Goal: Task Accomplishment & Management: Manage account settings

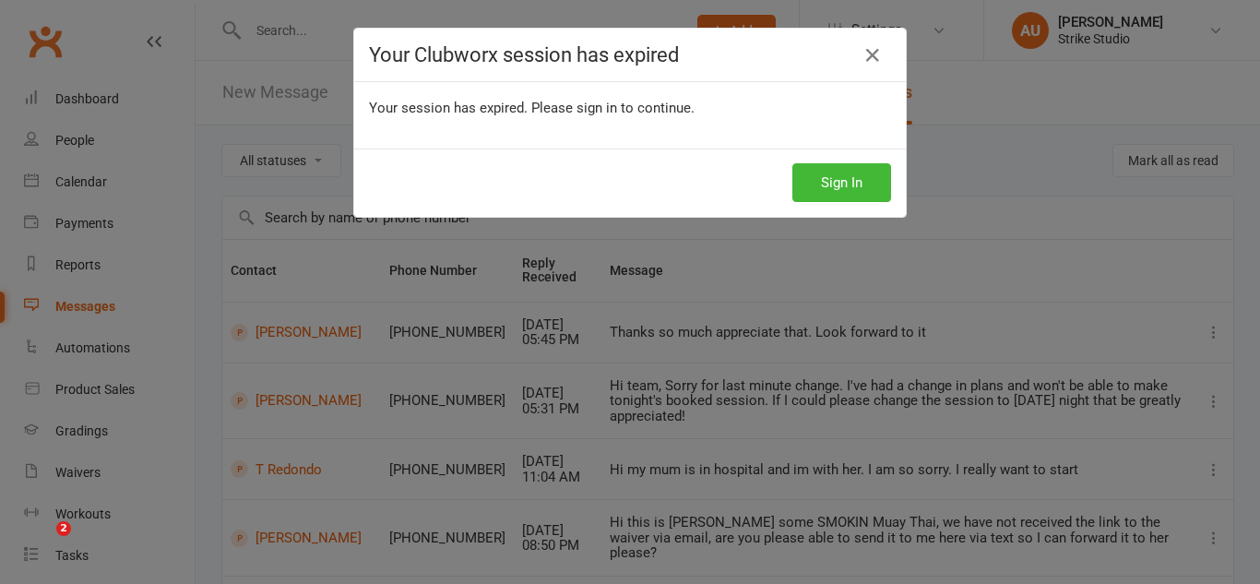
click at [858, 190] on button "Sign In" at bounding box center [841, 182] width 99 height 39
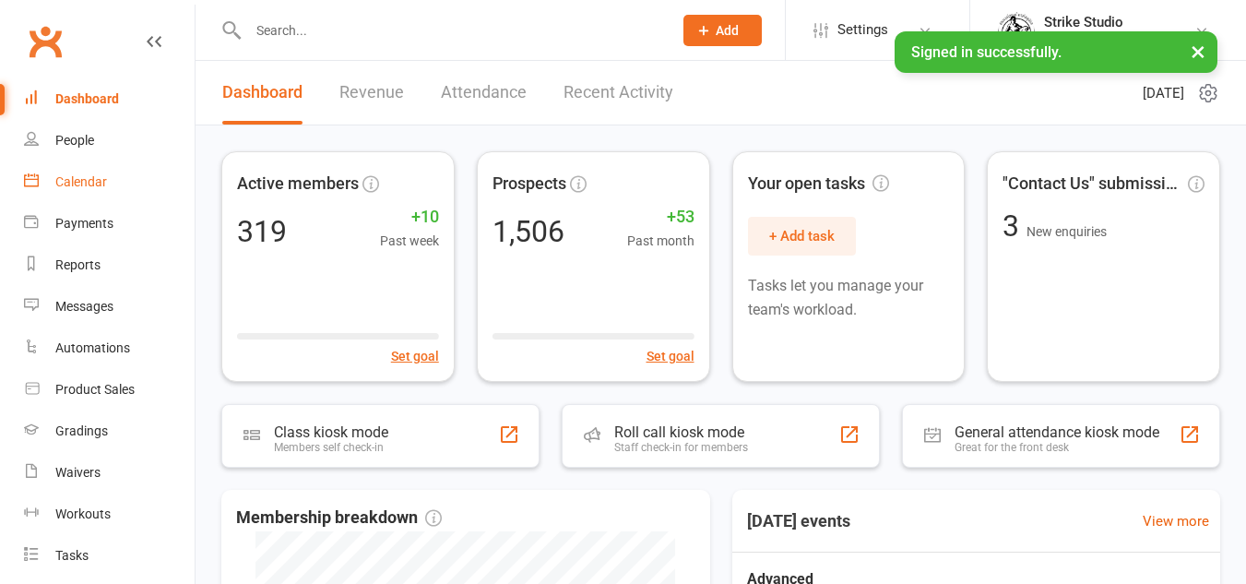
click at [94, 187] on div "Calendar" at bounding box center [81, 181] width 52 height 15
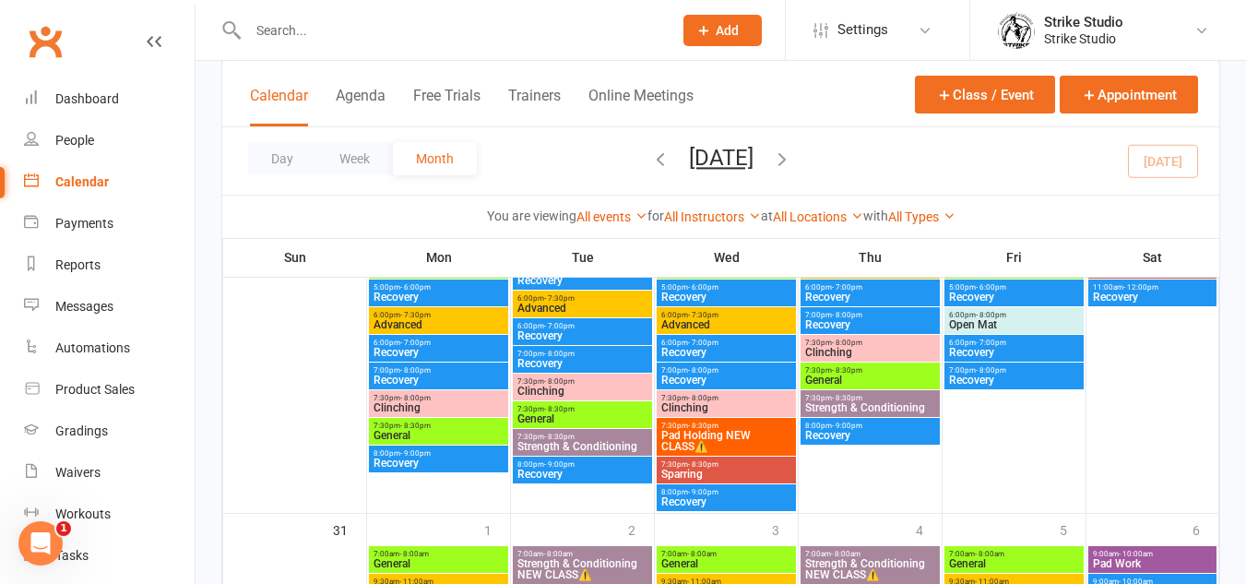
scroll to position [1752, 0]
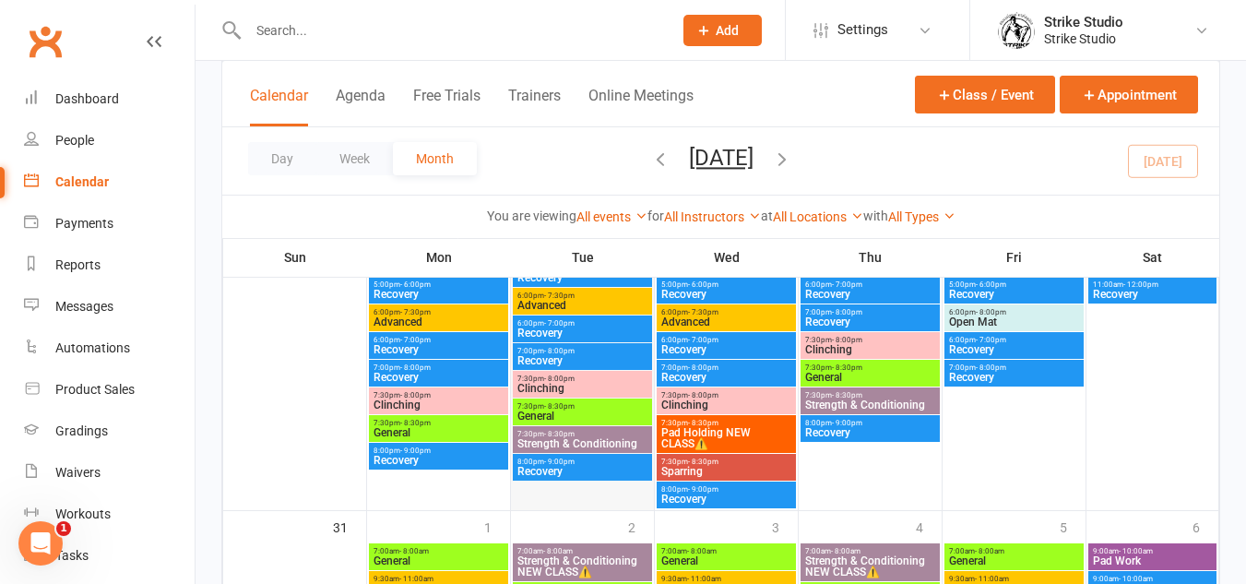
click at [602, 489] on div at bounding box center [582, 337] width 139 height 343
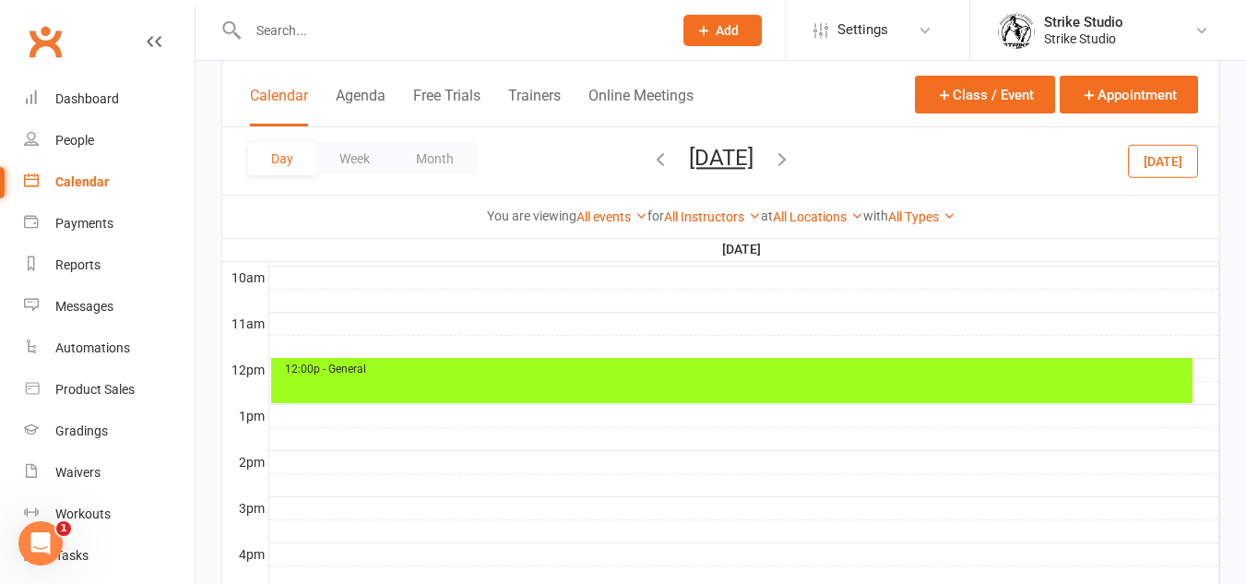
scroll to position [0, 0]
click at [1106, 89] on button "Appointment" at bounding box center [1129, 95] width 138 height 38
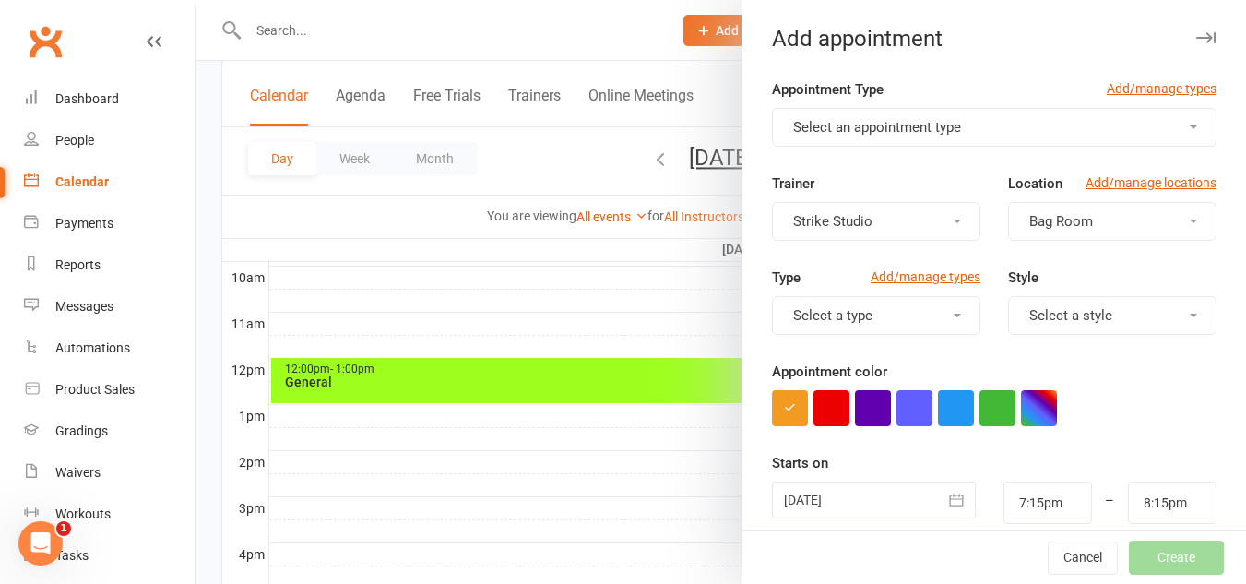
click at [914, 118] on button "Select an appointment type" at bounding box center [994, 127] width 445 height 39
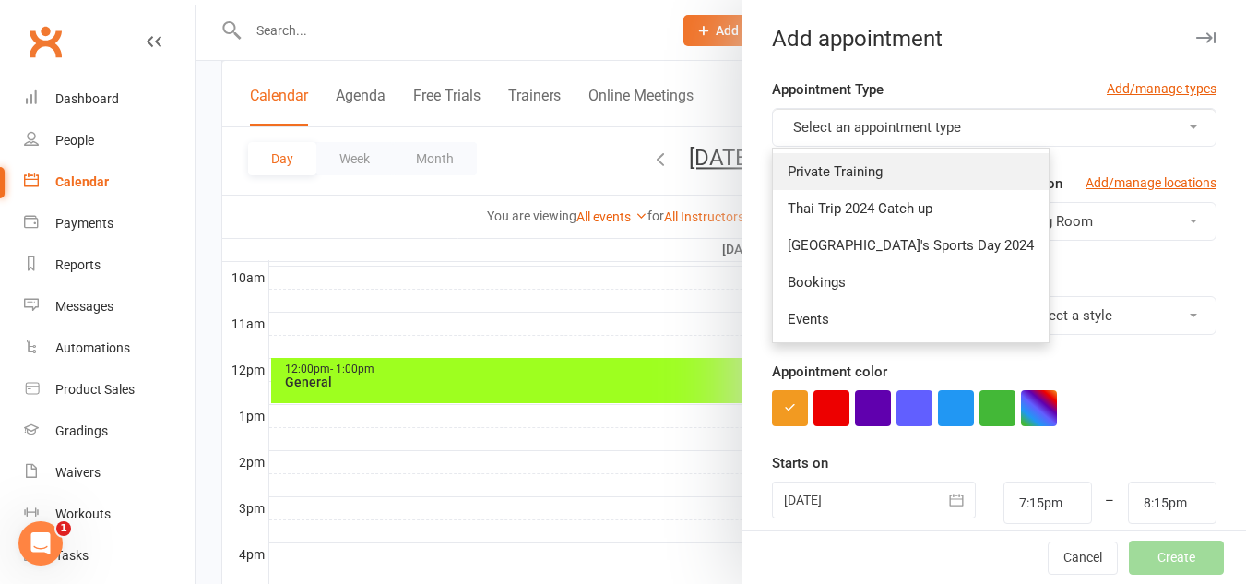
click at [930, 159] on link "Private Training" at bounding box center [911, 171] width 276 height 37
type input "8:00pm"
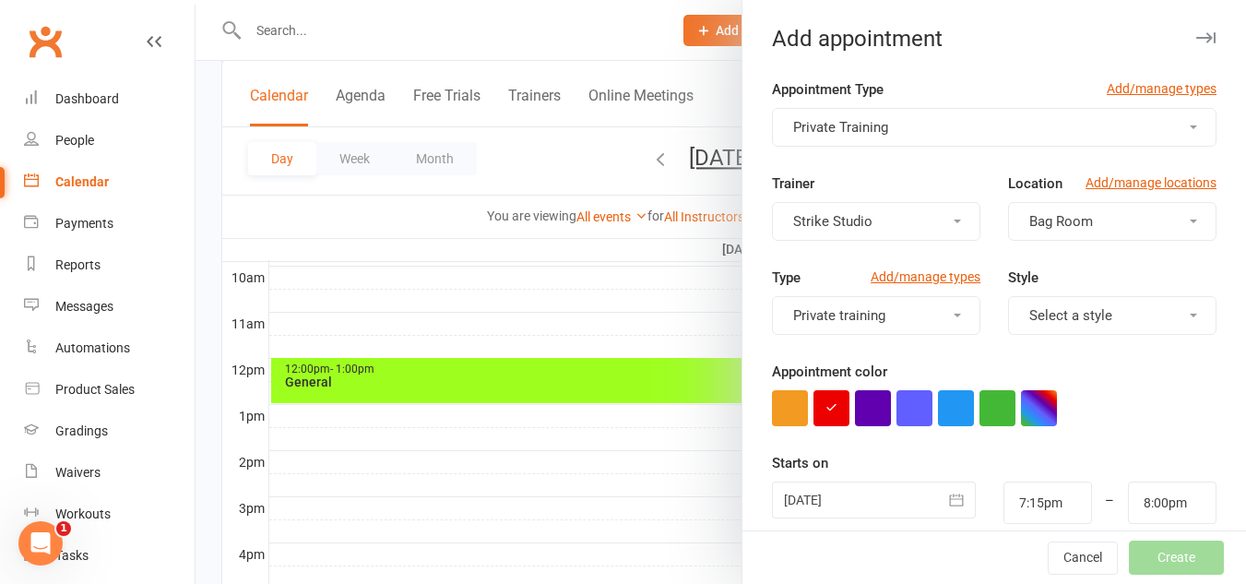
click at [926, 231] on button "Strike Studio" at bounding box center [876, 221] width 208 height 39
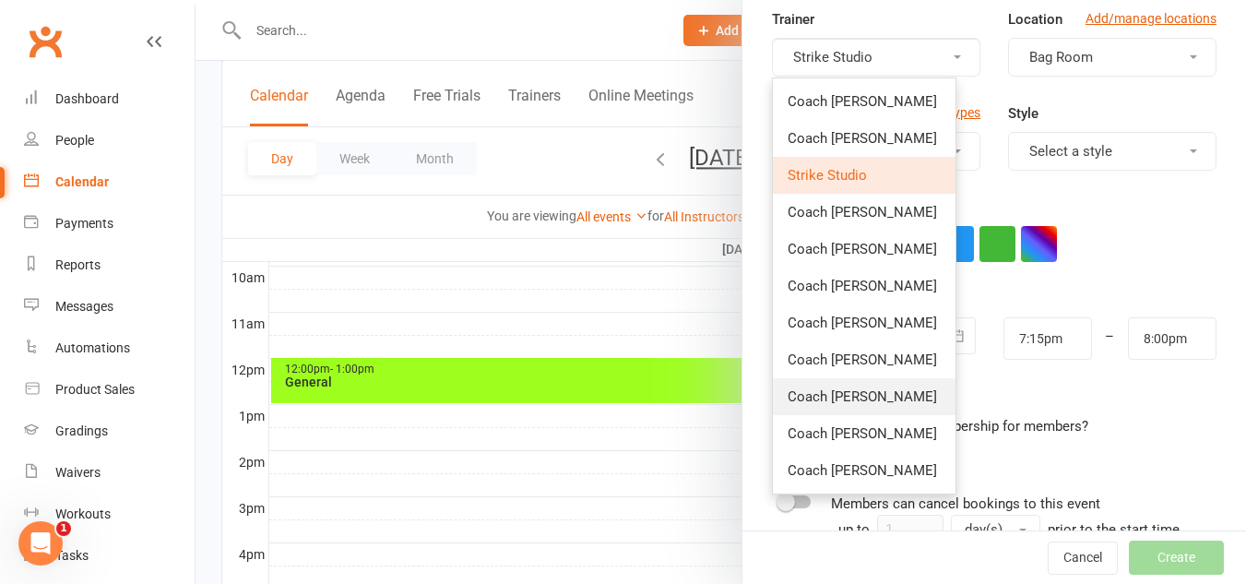
scroll to position [184, 0]
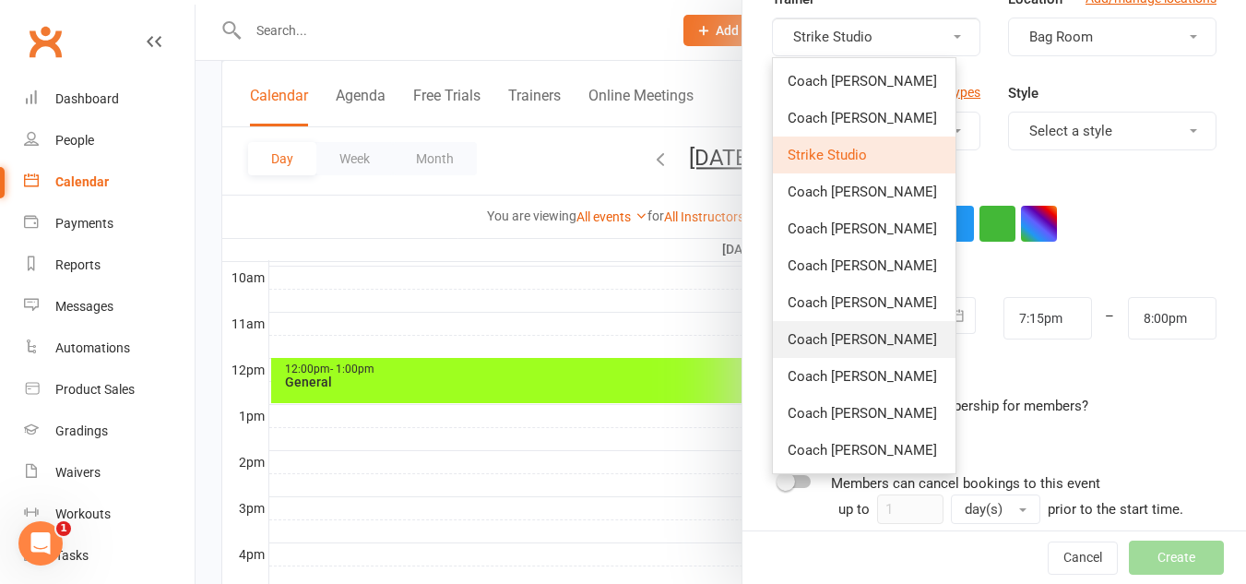
click at [898, 352] on link "Coach [PERSON_NAME]" at bounding box center [864, 339] width 183 height 37
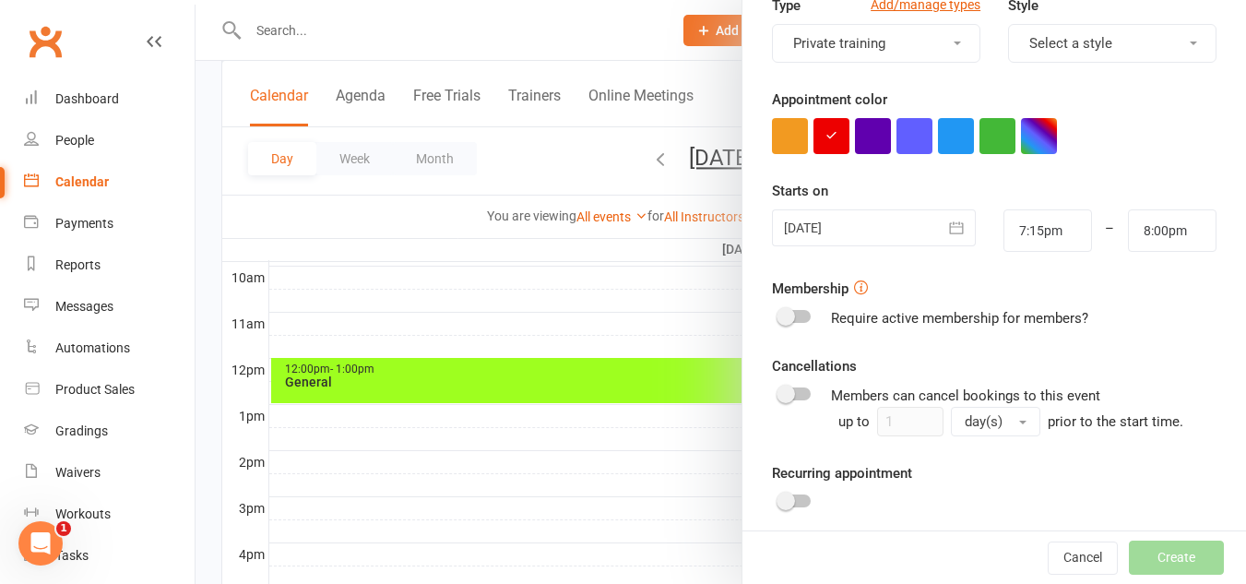
scroll to position [277, 0]
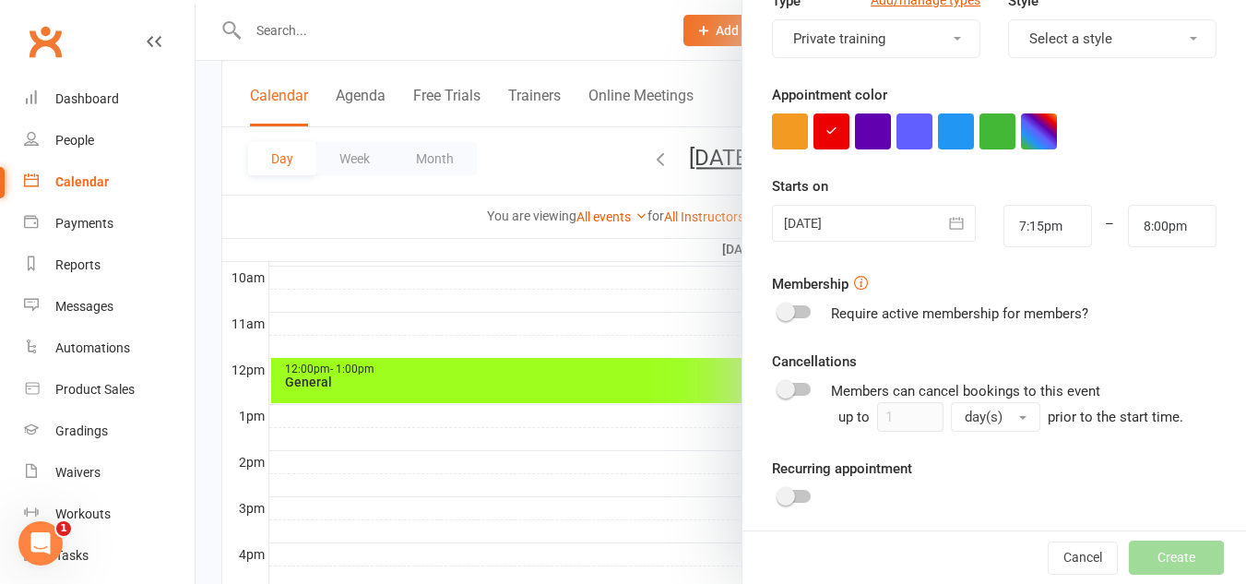
click at [889, 233] on div at bounding box center [874, 223] width 204 height 37
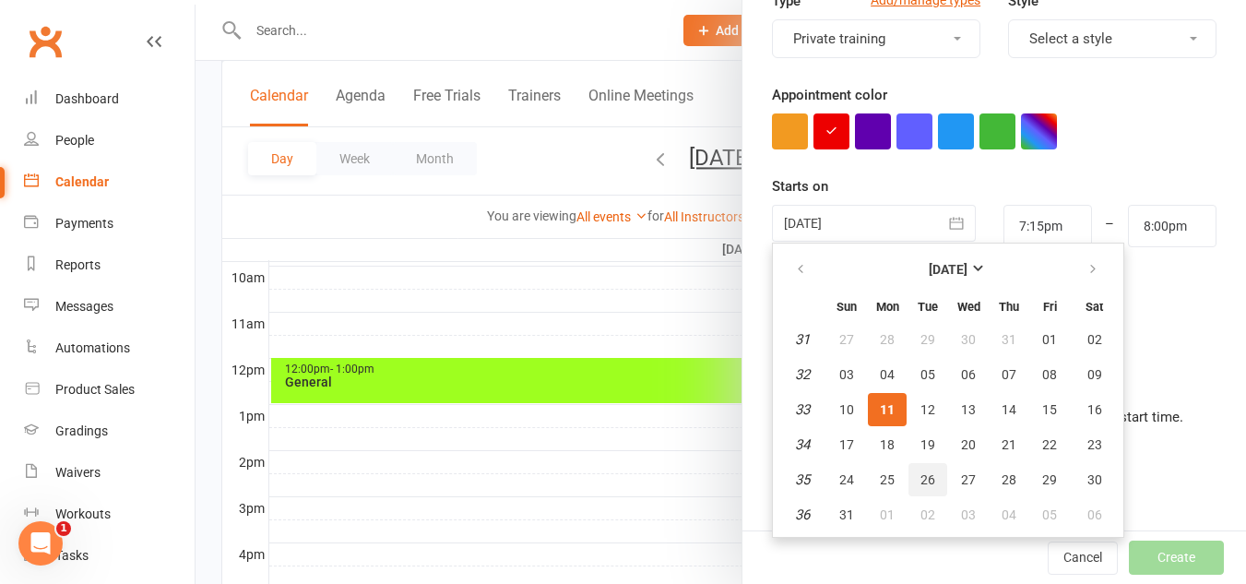
click at [908, 475] on button "26" at bounding box center [927, 479] width 39 height 33
type input "26 Aug 2025"
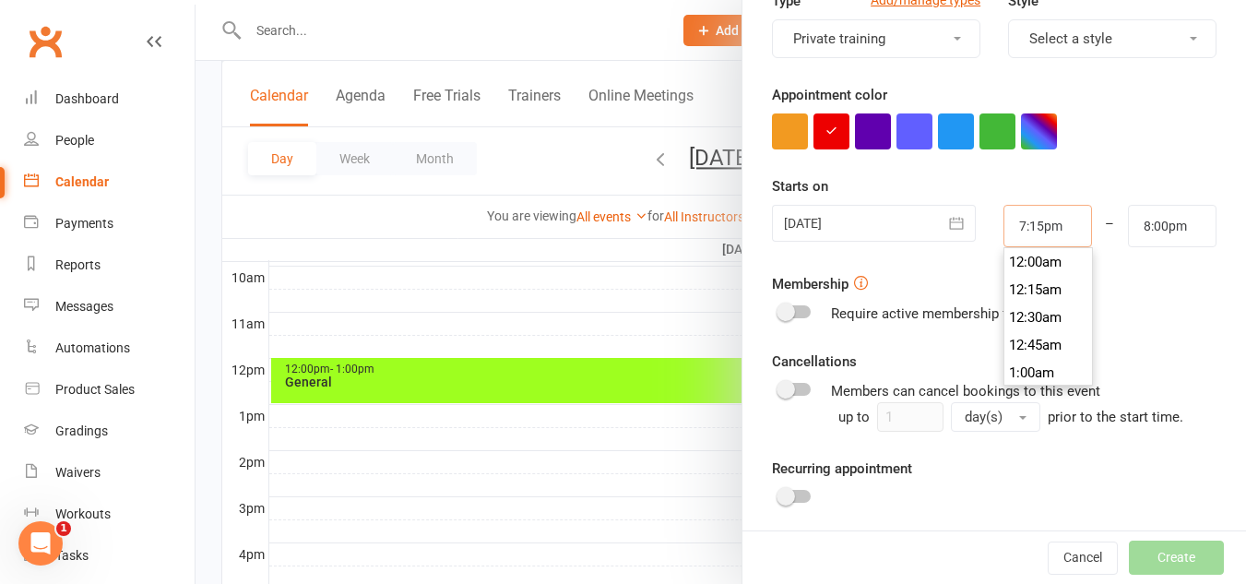
click at [1054, 232] on input "7:15pm" at bounding box center [1047, 226] width 89 height 42
type input "2:00pm"
click at [1030, 303] on li "2:00pm" at bounding box center [1048, 304] width 89 height 28
click at [1140, 237] on input "8:00pm" at bounding box center [1172, 226] width 89 height 42
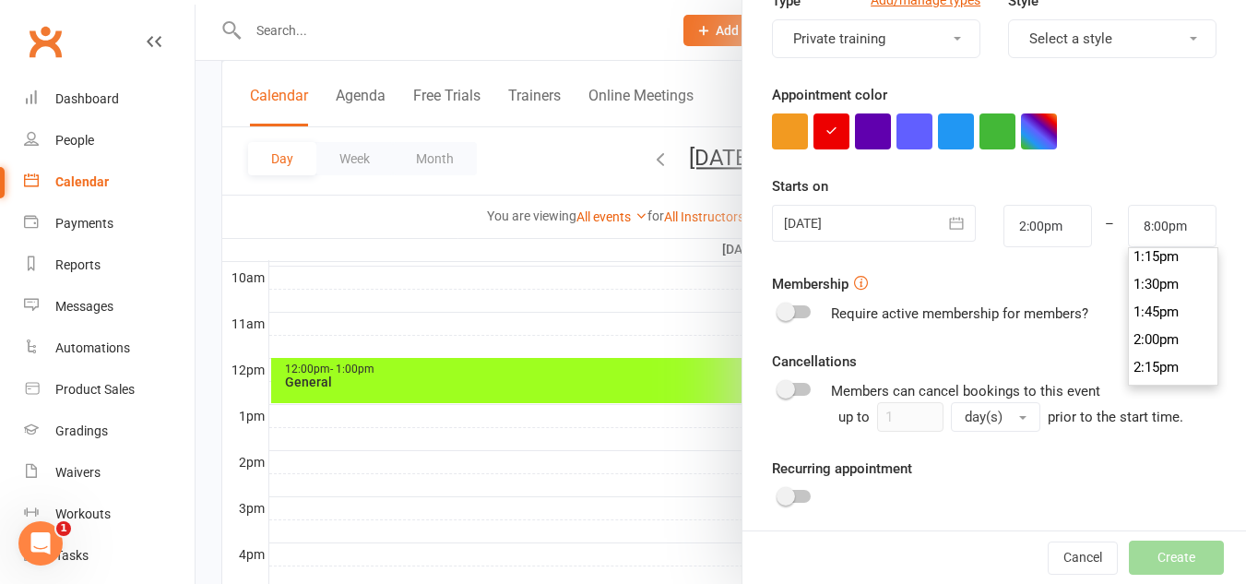
scroll to position [1591, 0]
type input "2:45pm"
click at [1173, 301] on li "2:45pm" at bounding box center [1173, 304] width 89 height 28
click at [1141, 303] on div "Require active membership for members?" at bounding box center [994, 314] width 445 height 22
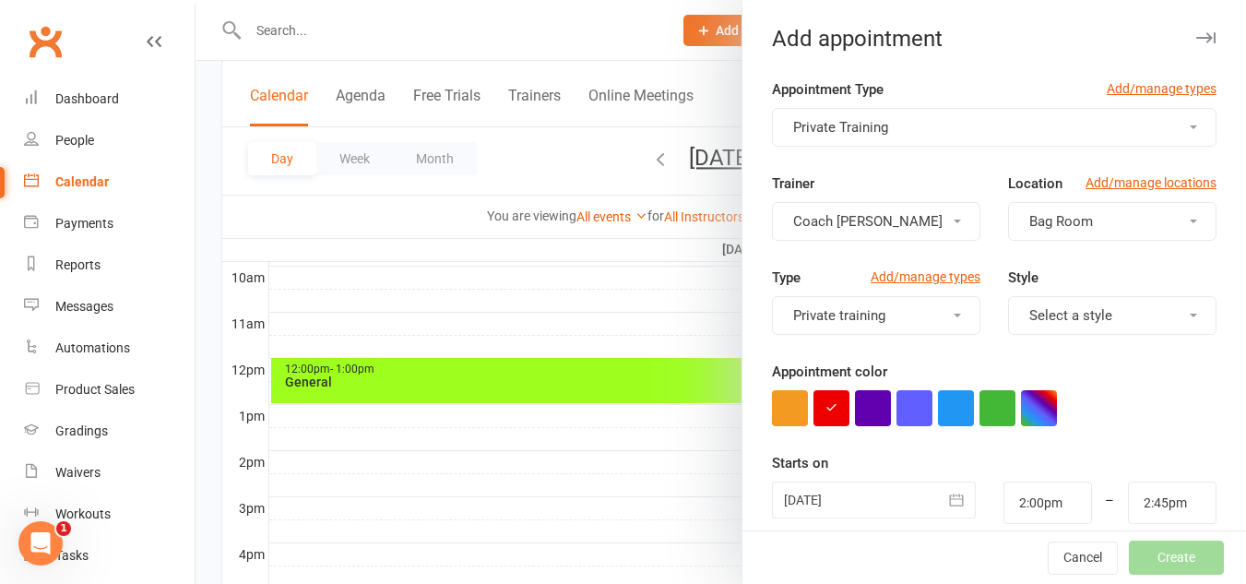
scroll to position [375, 0]
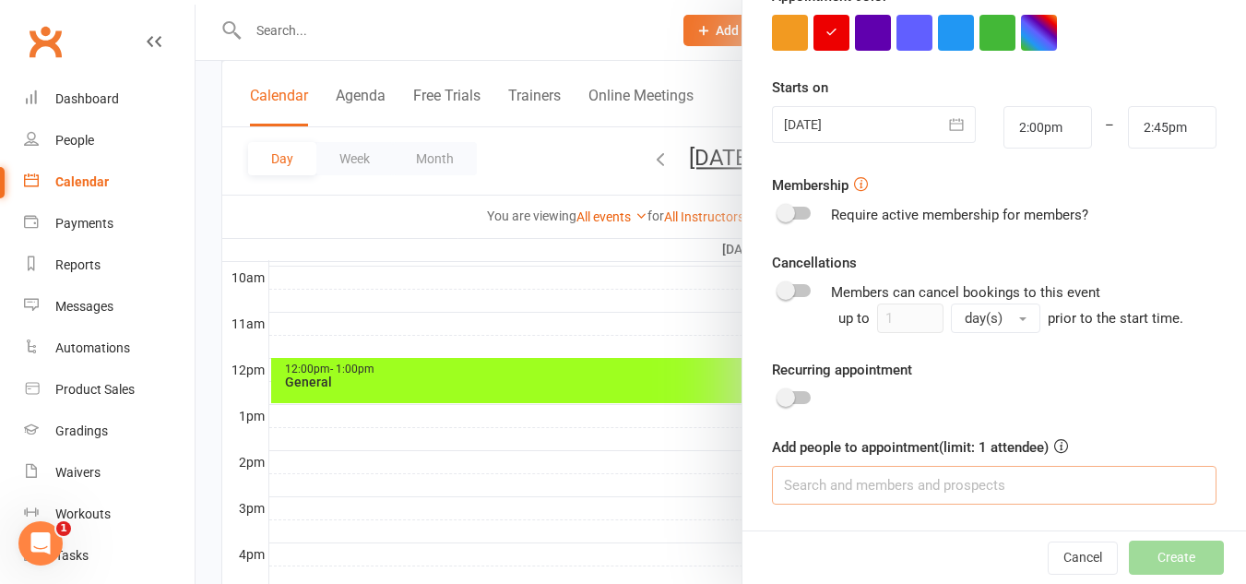
click at [1007, 485] on input at bounding box center [994, 485] width 445 height 39
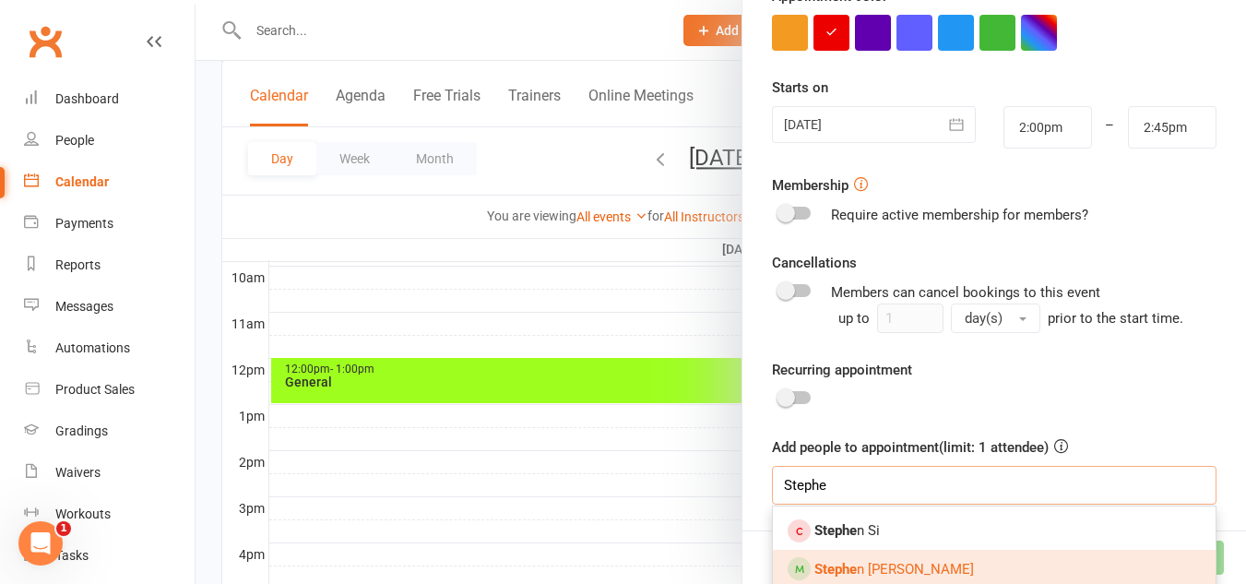
type input "Stephe"
click at [979, 559] on link "Stephe n Hoang" at bounding box center [994, 569] width 443 height 39
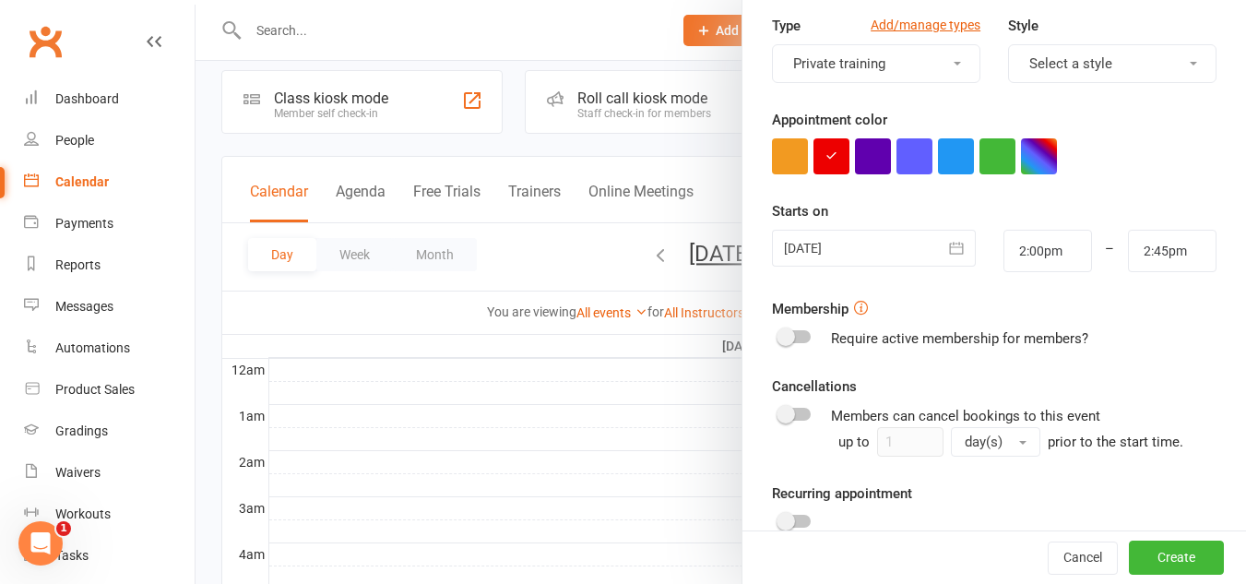
scroll to position [427, 0]
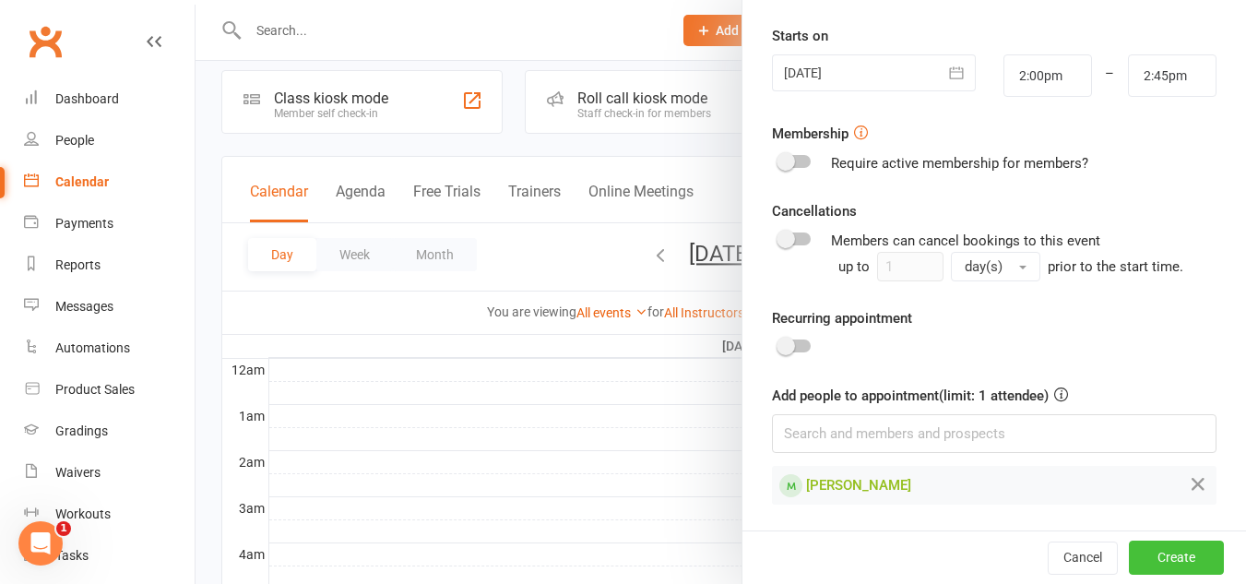
click at [1158, 549] on button "Create" at bounding box center [1176, 556] width 95 height 33
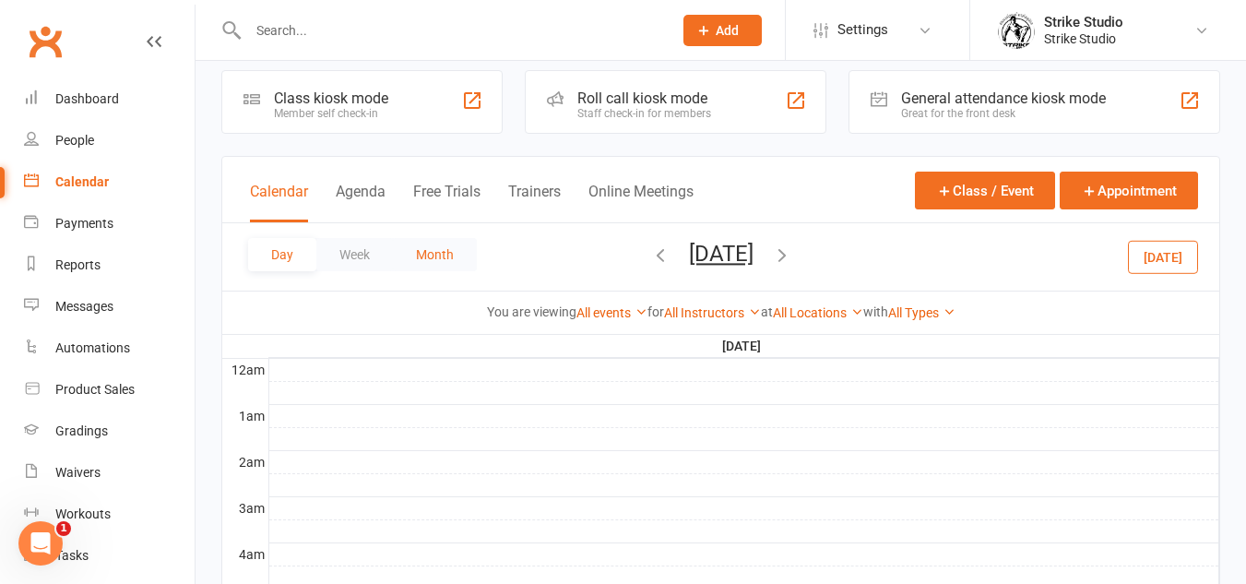
click at [455, 257] on button "Month" at bounding box center [435, 254] width 84 height 33
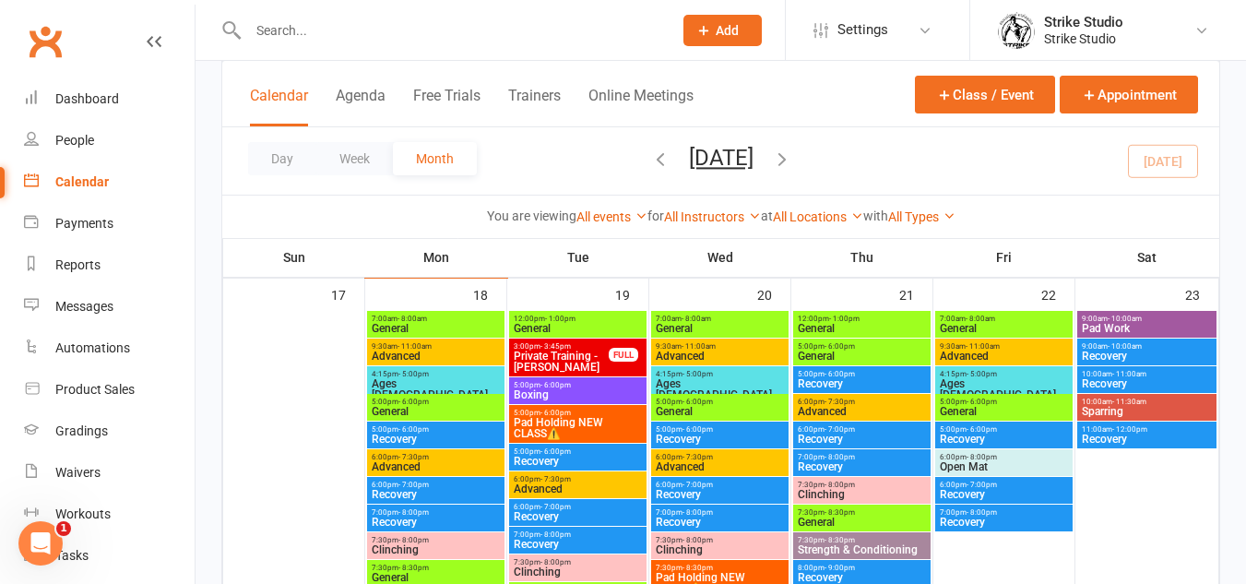
scroll to position [1216, 0]
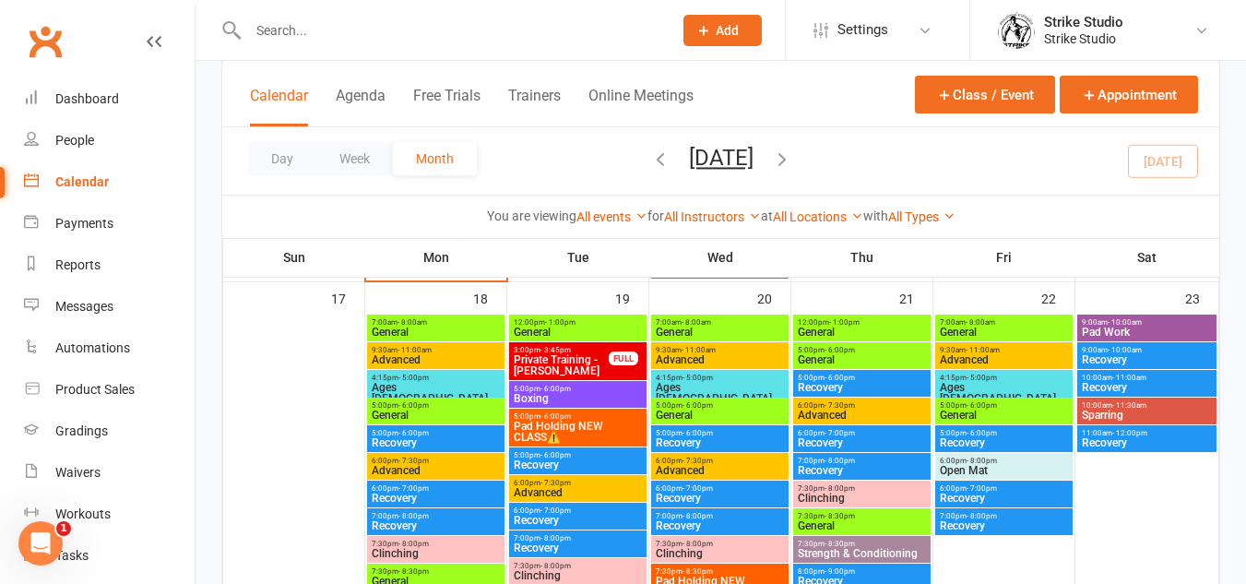
click at [595, 368] on span "Private Training - [PERSON_NAME]" at bounding box center [561, 365] width 97 height 22
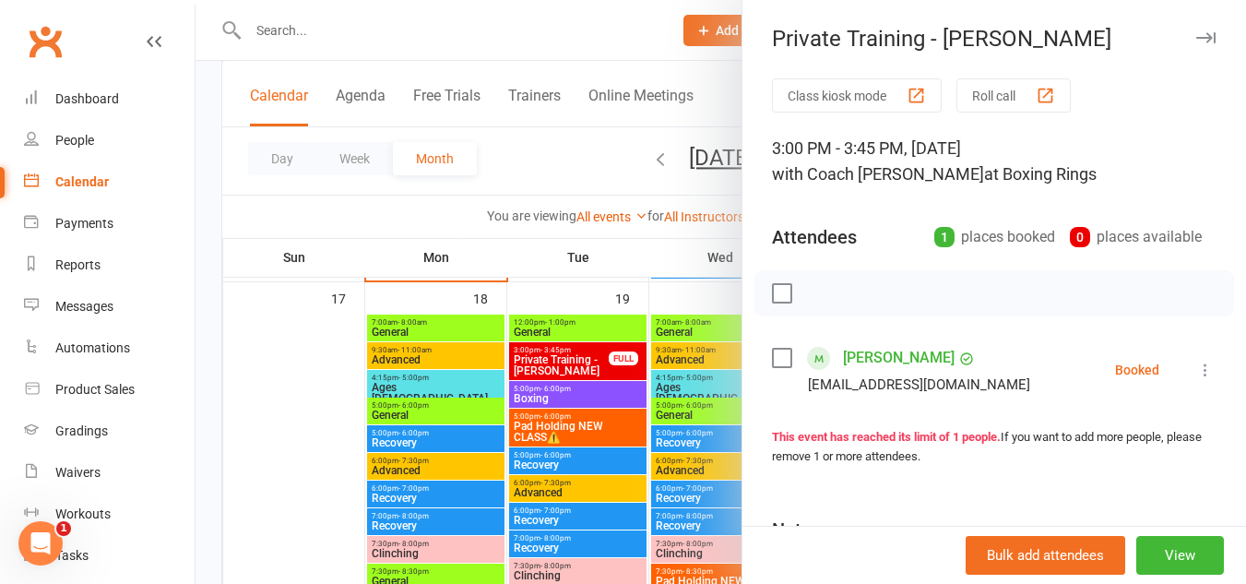
click at [587, 386] on div at bounding box center [721, 292] width 1050 height 584
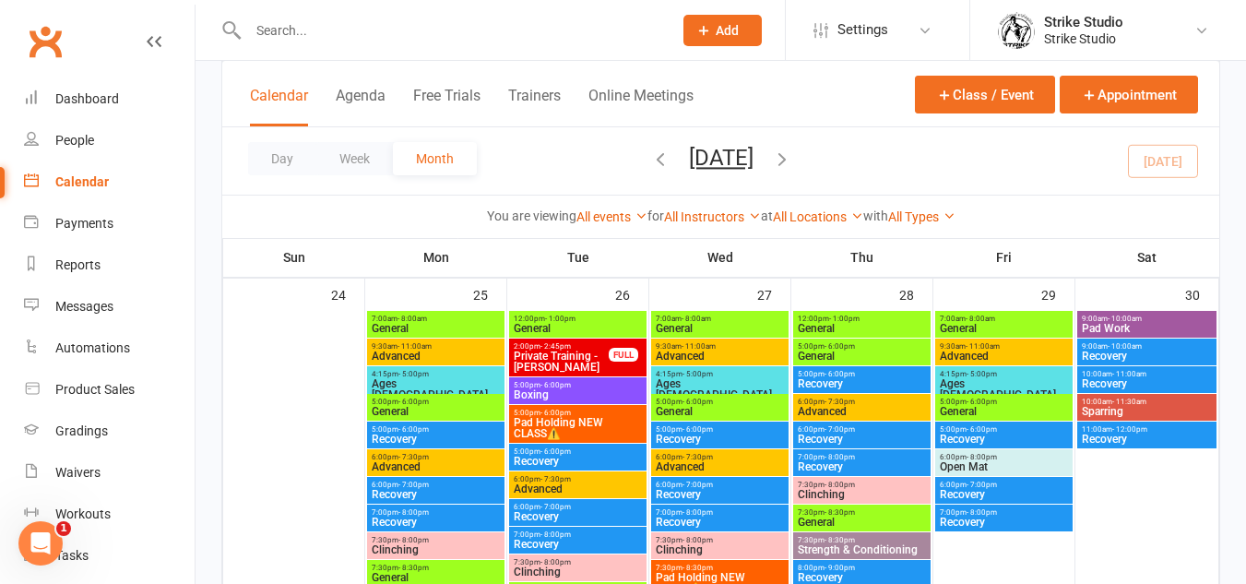
scroll to position [1677, 0]
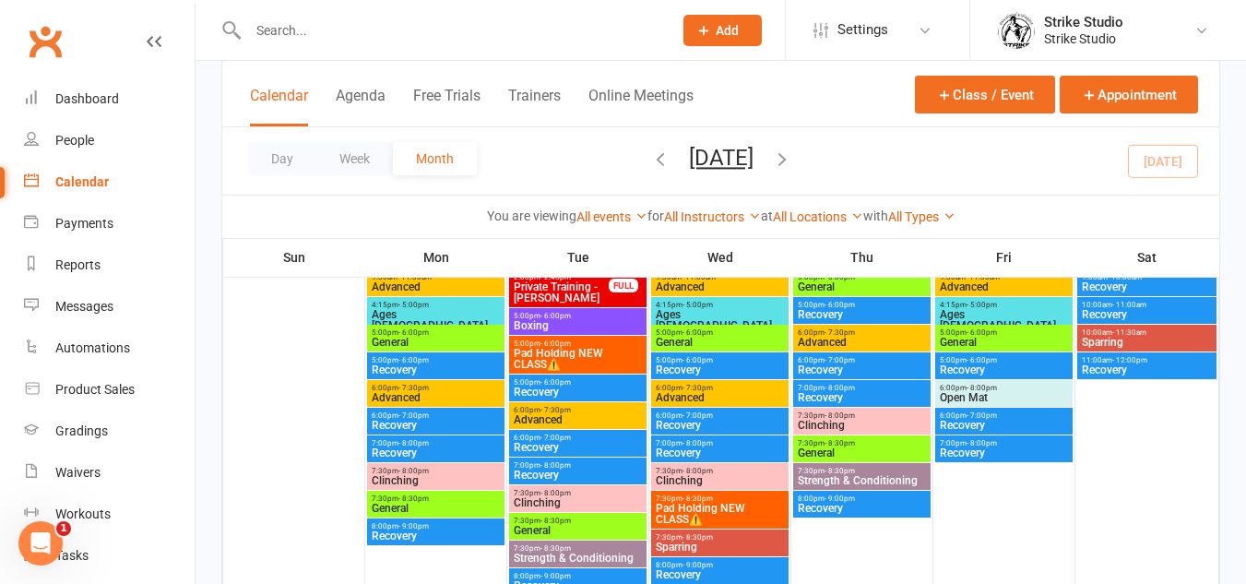
click at [571, 298] on span "Private Training - [PERSON_NAME]" at bounding box center [561, 292] width 97 height 22
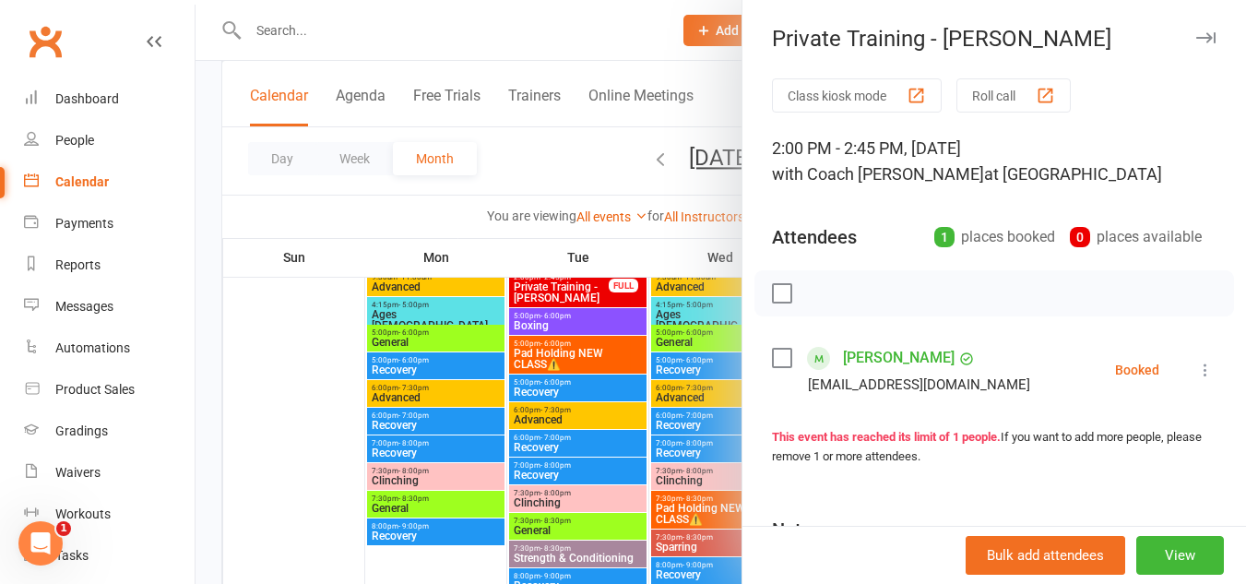
click at [884, 356] on link "[PERSON_NAME]" at bounding box center [899, 358] width 112 height 30
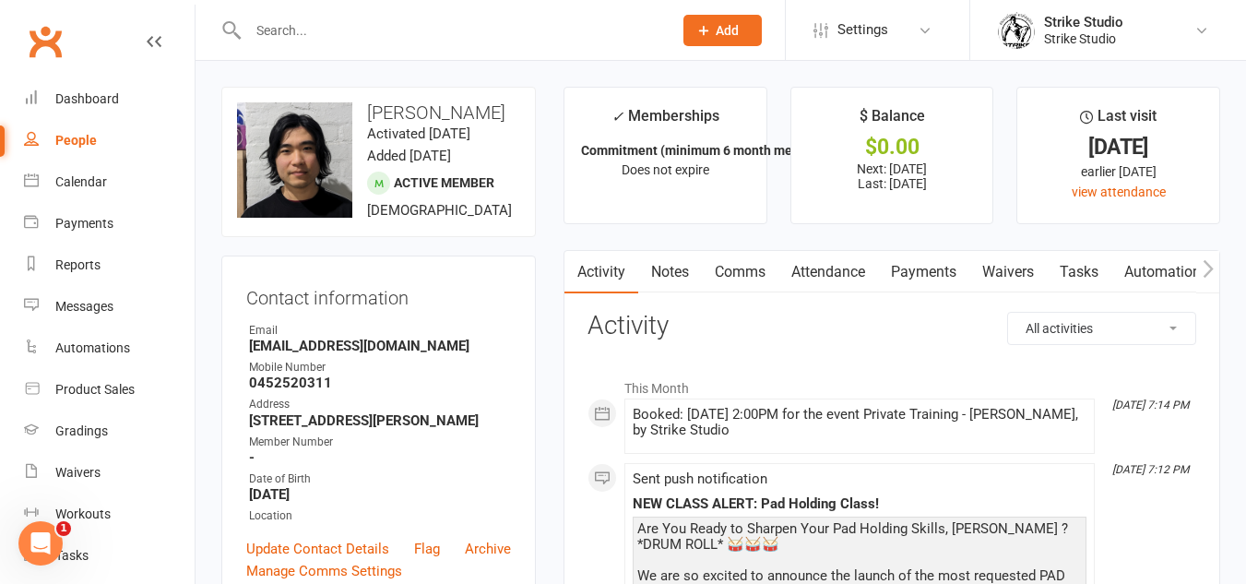
click at [1133, 265] on link "Automations" at bounding box center [1166, 272] width 110 height 42
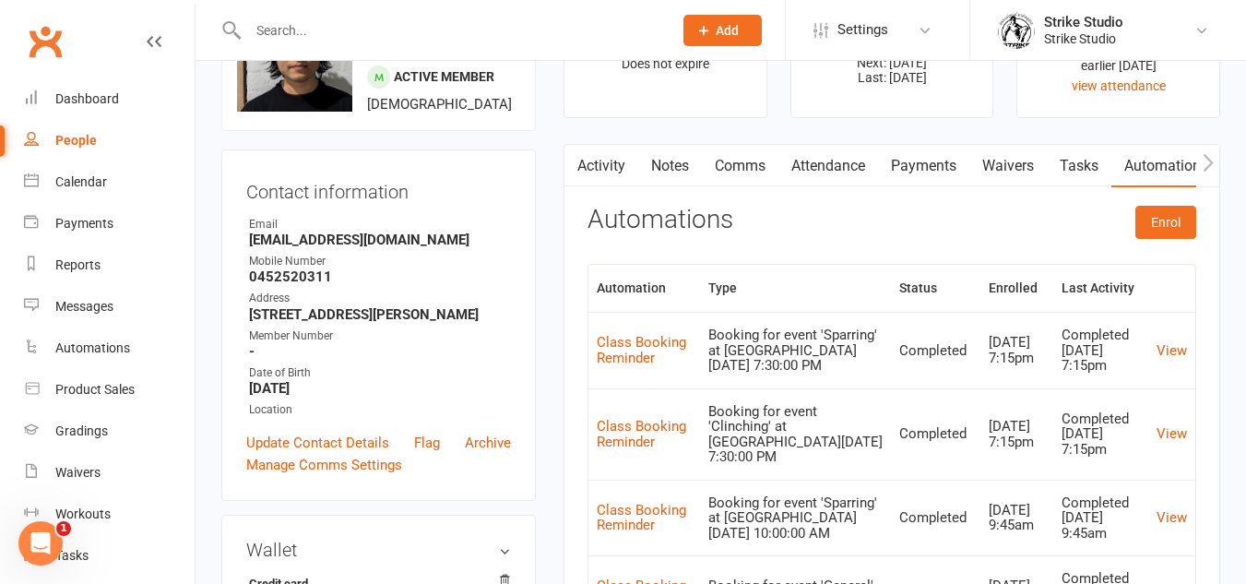
scroll to position [92, 0]
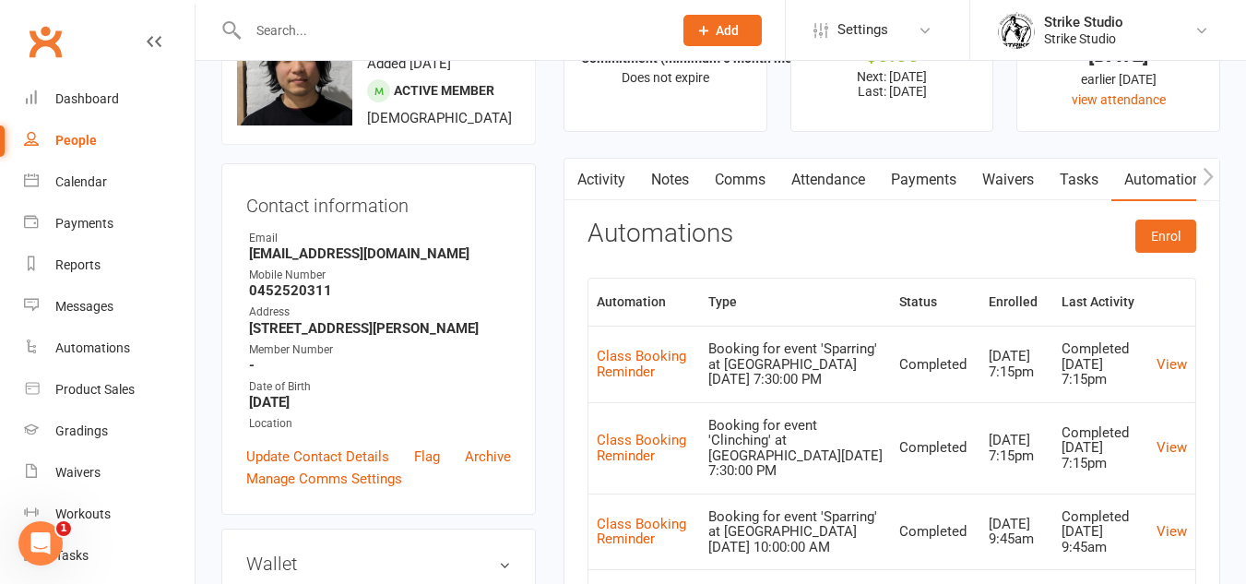
click at [1165, 195] on link "Automations" at bounding box center [1166, 180] width 110 height 42
click at [1094, 188] on link "Tasks" at bounding box center [1079, 180] width 65 height 42
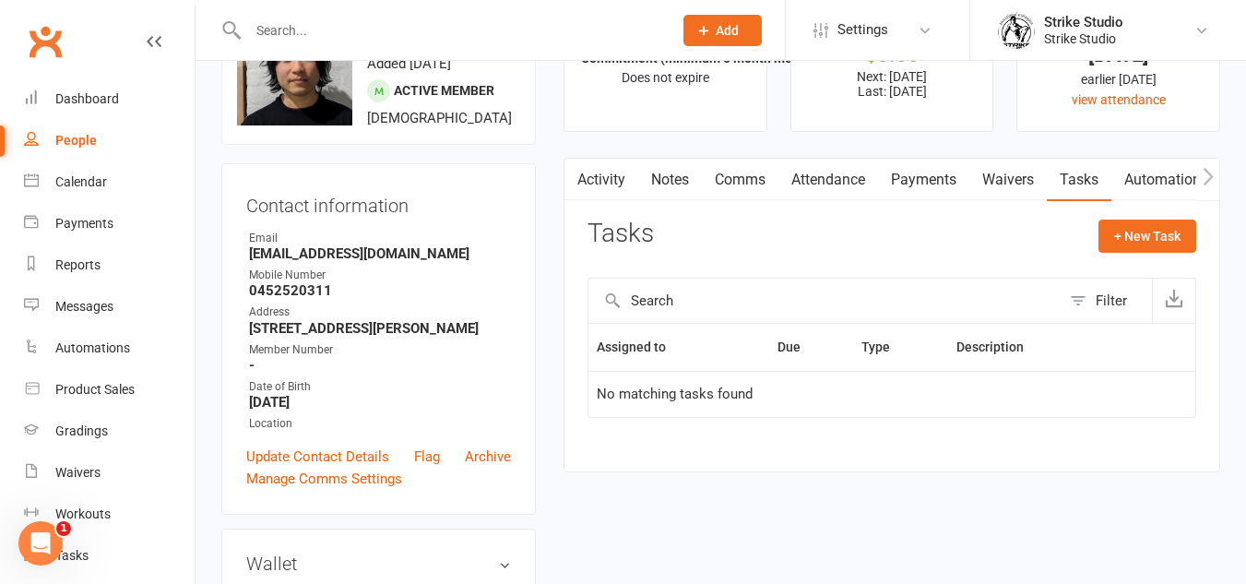
click at [1159, 189] on link "Automations" at bounding box center [1166, 180] width 110 height 42
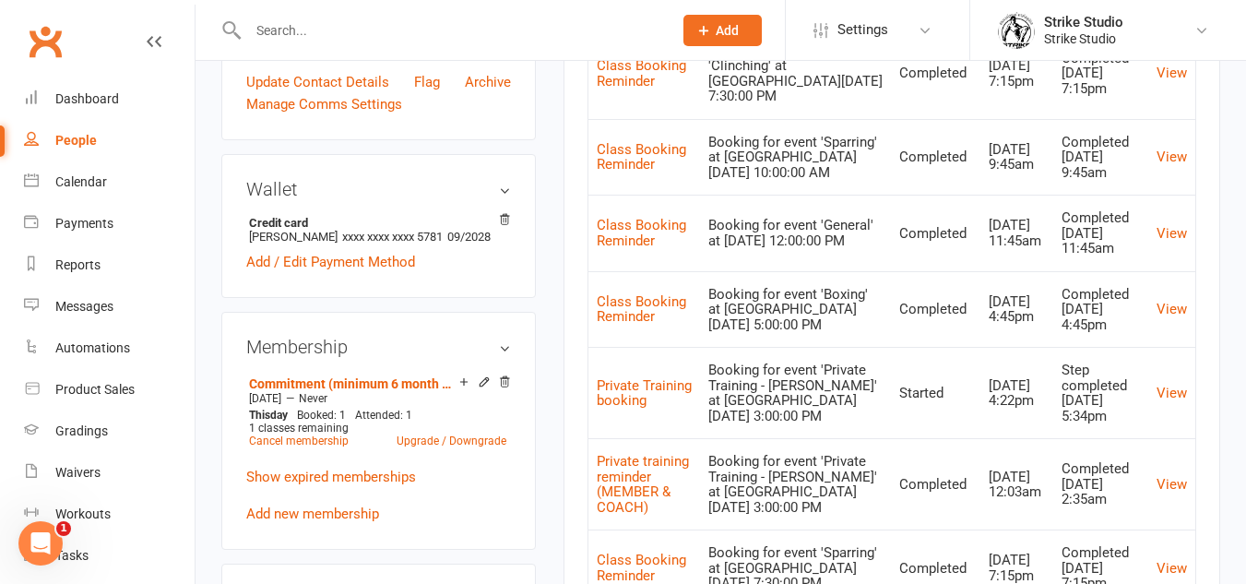
scroll to position [184, 0]
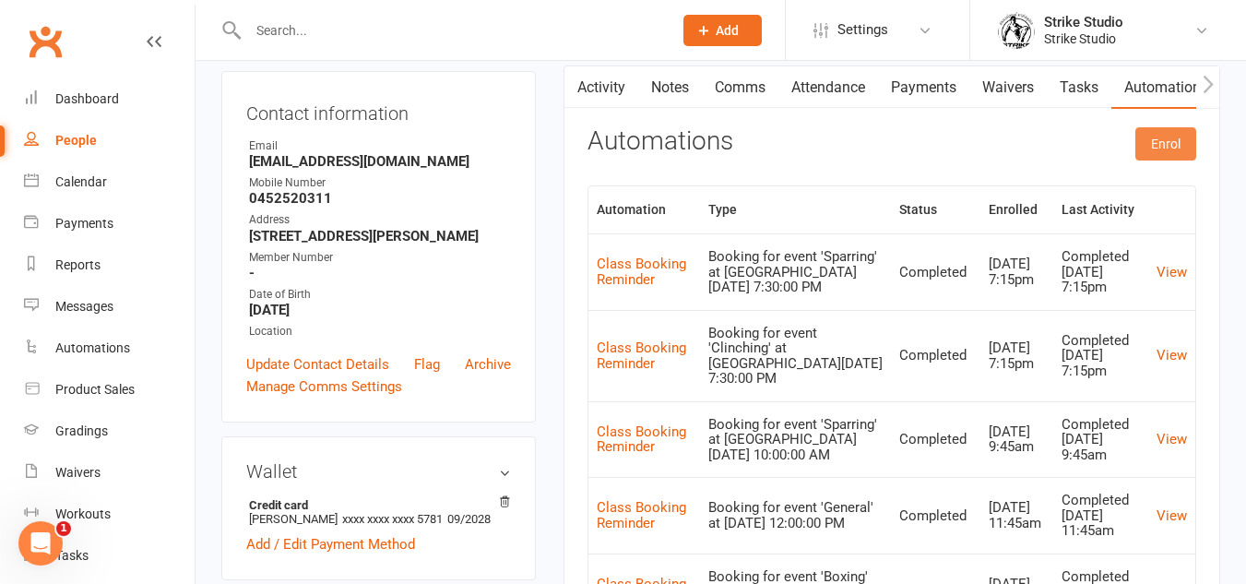
click at [1161, 148] on button "Enrol" at bounding box center [1165, 143] width 61 height 33
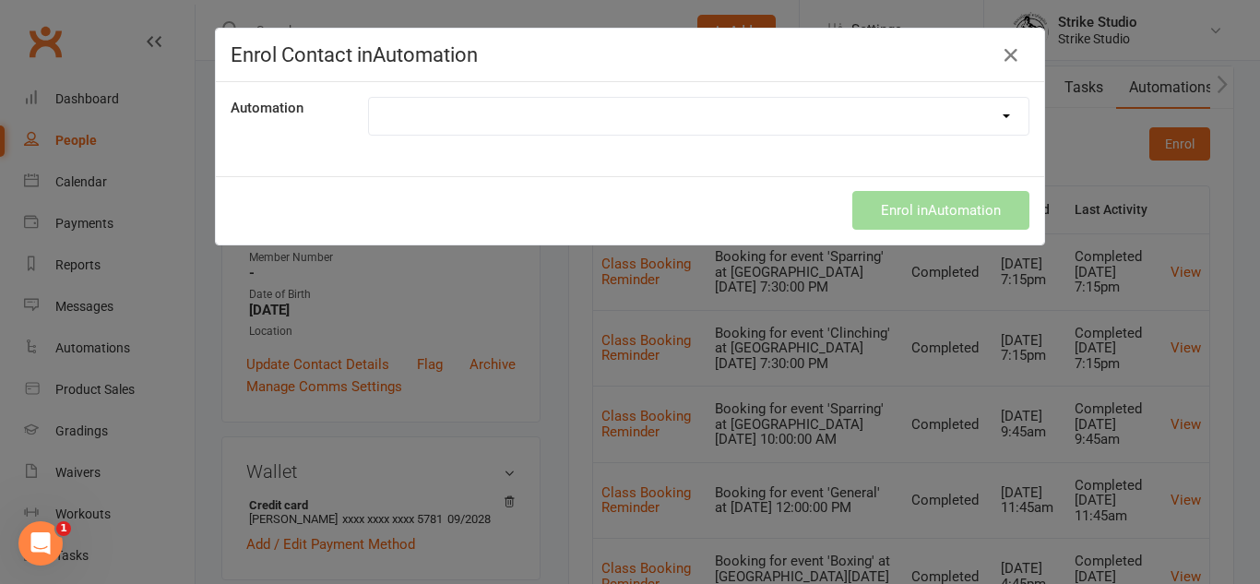
click at [881, 129] on select at bounding box center [698, 116] width 659 height 37
click at [369, 98] on select "100th Class Booking 10 class pass expiry reminder 10 Class Pass Used Up 10 Clas…" at bounding box center [698, 116] width 659 height 37
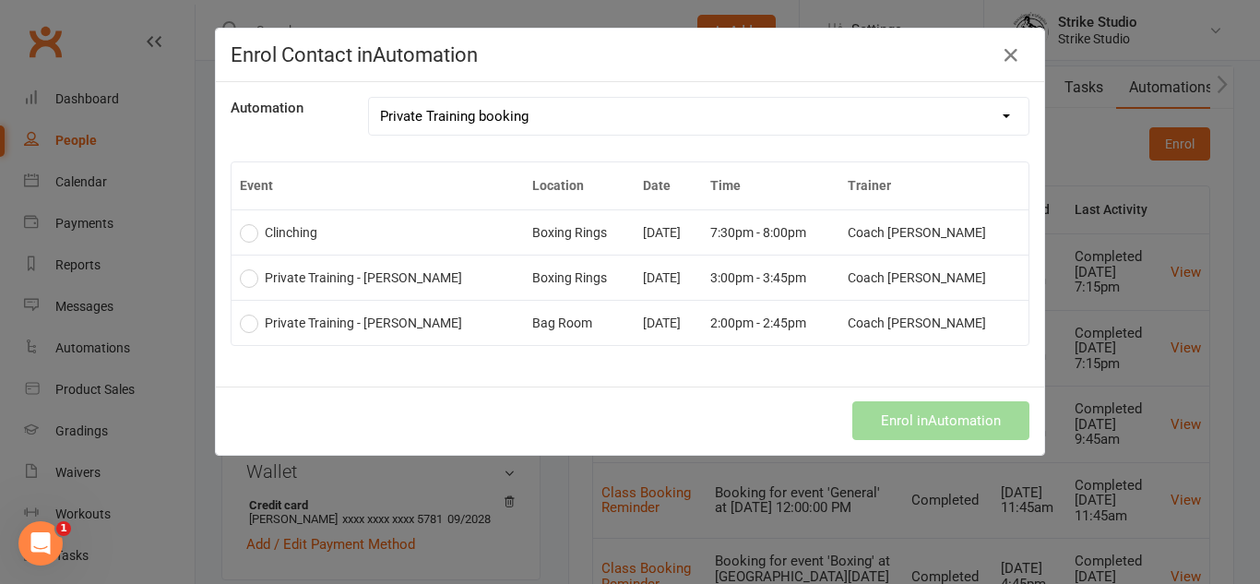
click at [679, 274] on td "Aug 19 2025" at bounding box center [668, 277] width 66 height 45
click at [598, 329] on td "Bag Room" at bounding box center [580, 322] width 112 height 45
click at [591, 280] on td "Boxing Rings" at bounding box center [580, 277] width 112 height 45
click at [605, 315] on td "Bag Room" at bounding box center [580, 322] width 112 height 45
click at [839, 295] on td "3:00pm - 3:45pm" at bounding box center [770, 277] width 137 height 45
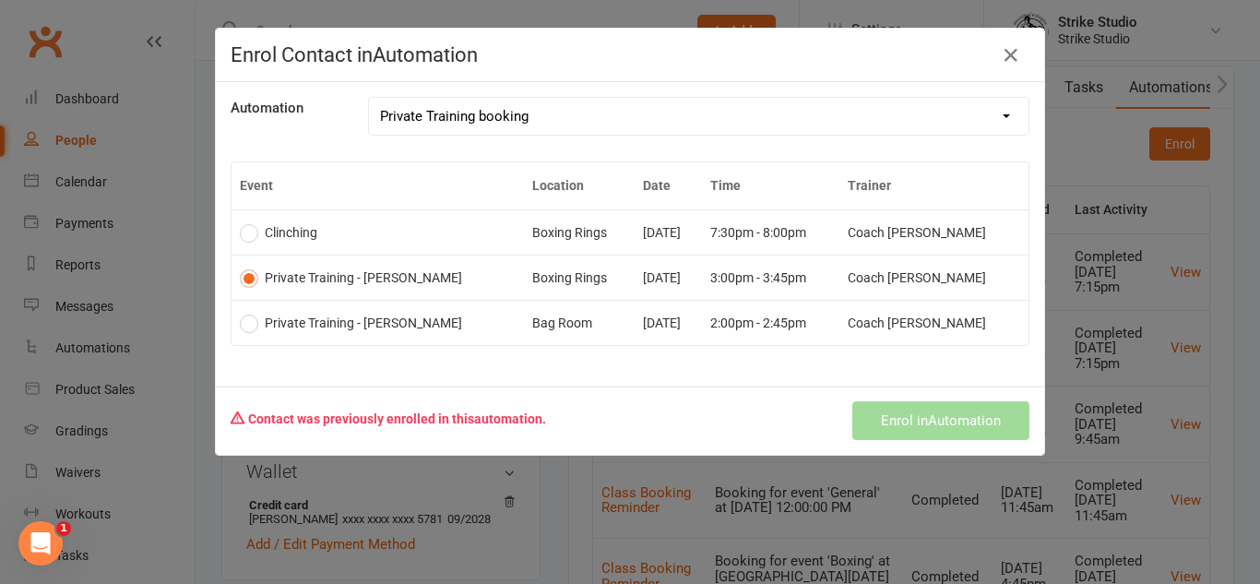
click at [902, 317] on td "Coach [PERSON_NAME]" at bounding box center [933, 322] width 189 height 45
click at [899, 433] on div "Contact was previously enrolled in this automation . Enrol in Automation" at bounding box center [630, 420] width 828 height 68
click at [920, 106] on select "100th Class Booking 10 class pass expiry reminder 10 Class Pass Used Up 10 Clas…" at bounding box center [698, 116] width 659 height 37
select select "7734"
click at [369, 98] on select "100th Class Booking 10 class pass expiry reminder 10 Class Pass Used Up 10 Clas…" at bounding box center [698, 116] width 659 height 37
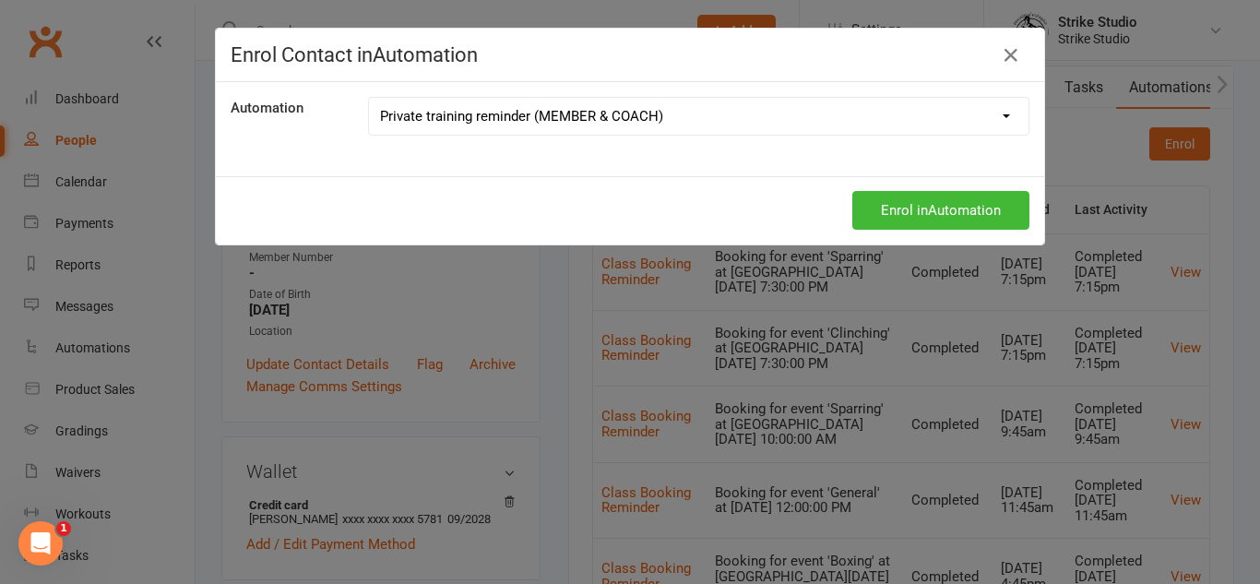
click at [710, 134] on select "100th Class Booking 10 class pass expiry reminder 10 Class Pass Used Up 10 Clas…" at bounding box center [698, 116] width 659 height 37
drag, startPoint x: 249, startPoint y: 172, endPoint x: 344, endPoint y: 193, distance: 97.3
click at [249, 172] on div "Automation 100th Class Booking 10 class pass expiry reminder 10 Class Pass Used…" at bounding box center [630, 129] width 828 height 94
click at [968, 201] on button "Enrol in Automation" at bounding box center [940, 210] width 177 height 39
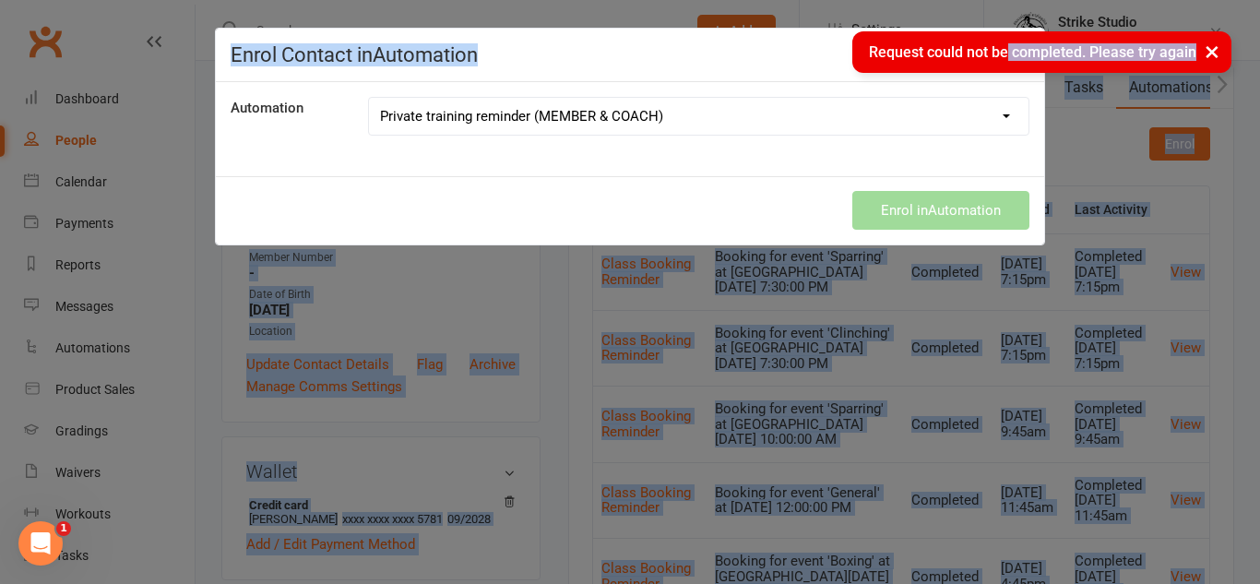
drag, startPoint x: 1010, startPoint y: 56, endPoint x: 992, endPoint y: 166, distance: 111.1
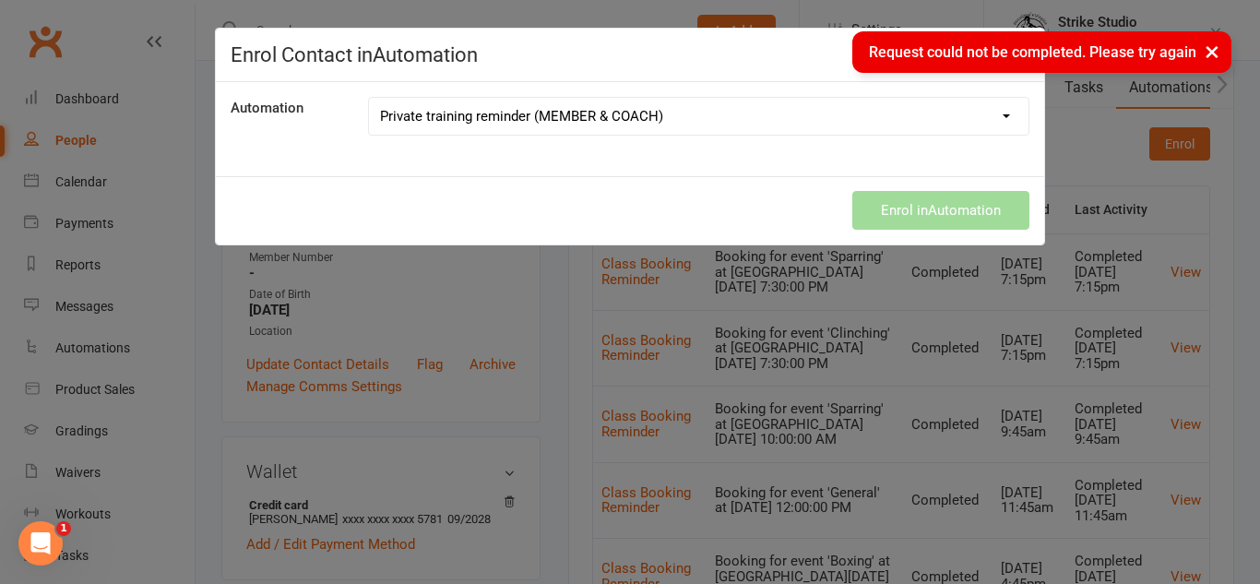
click at [1109, 200] on div "Enrol Contact in Automation Automation 100th Class Booking 10 class pass expiry…" at bounding box center [630, 292] width 1260 height 584
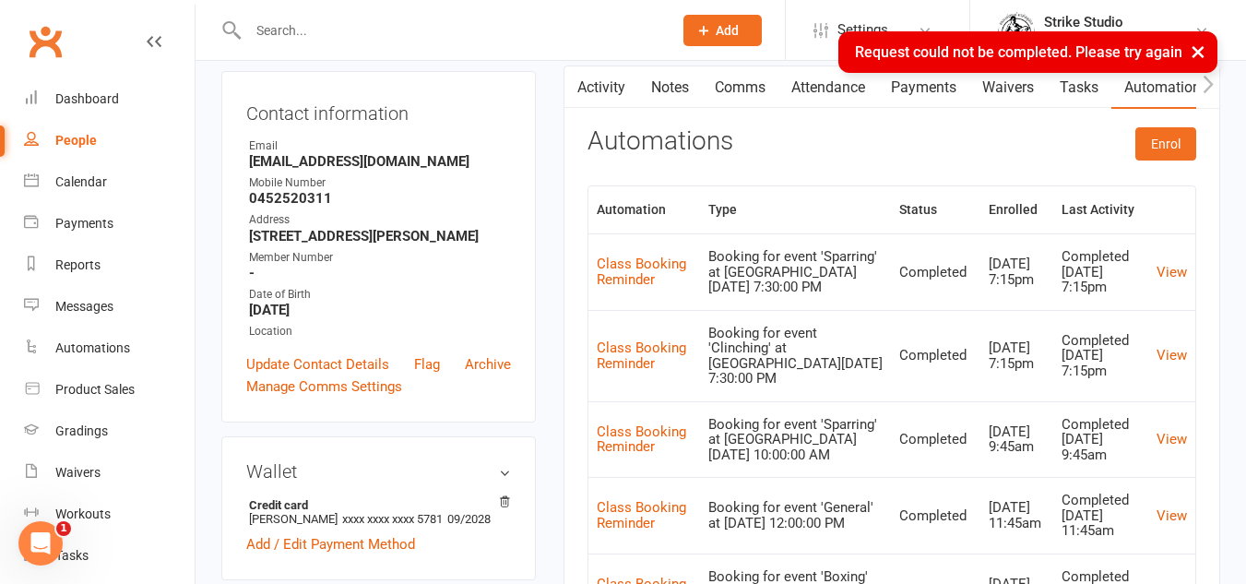
click at [812, 198] on th "Type" at bounding box center [795, 209] width 191 height 47
click at [621, 85] on link "Activity" at bounding box center [601, 87] width 74 height 42
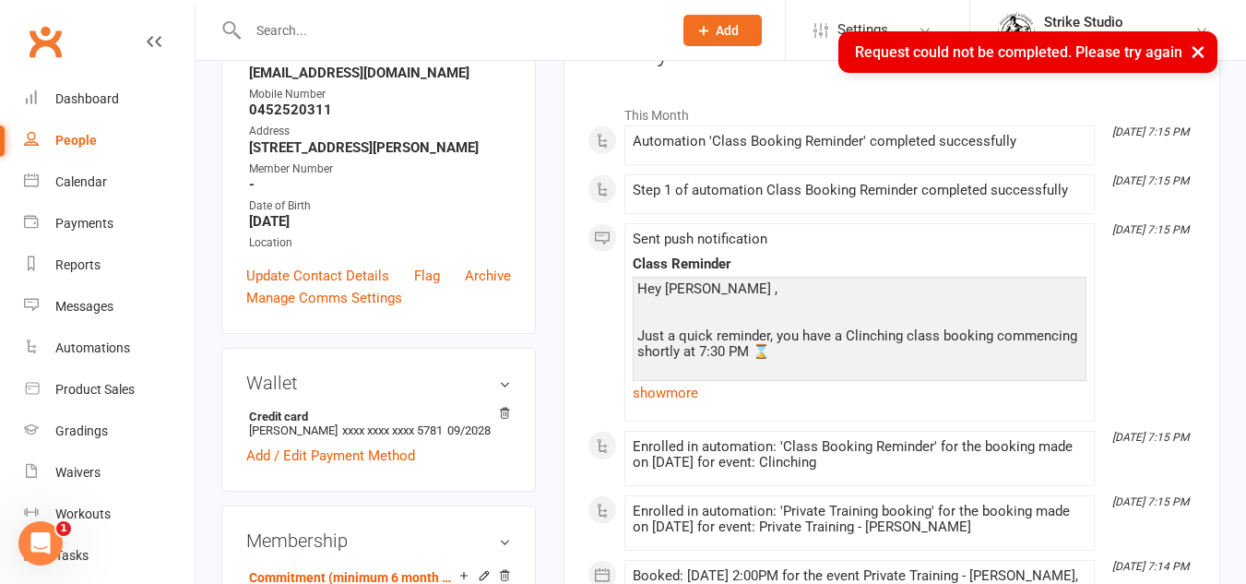
scroll to position [277, 0]
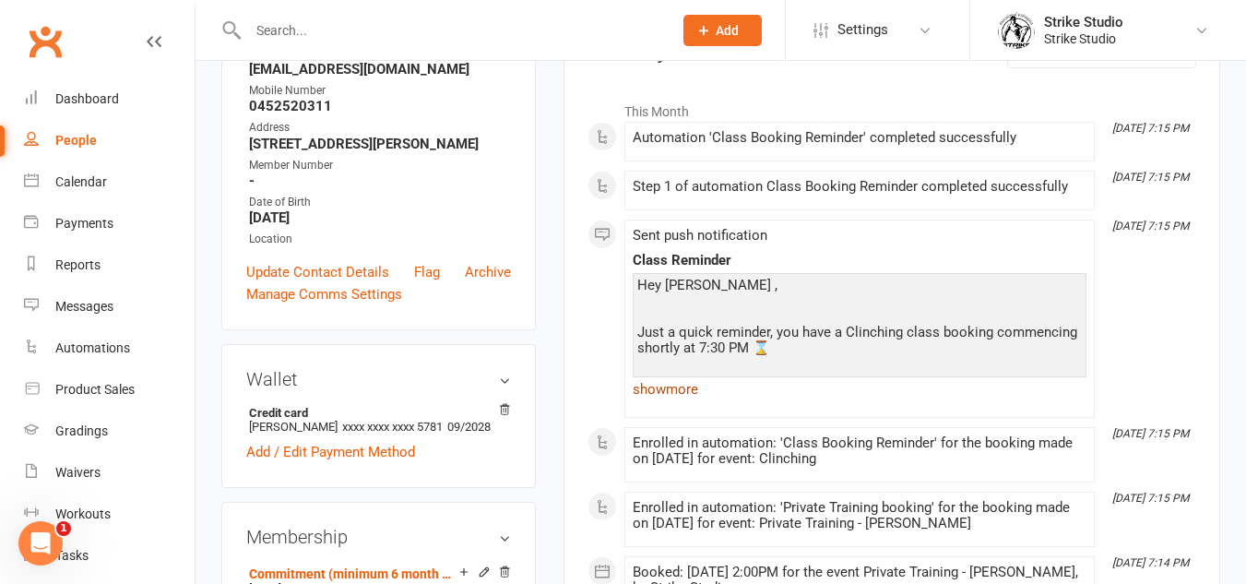
click at [691, 396] on link "show more" at bounding box center [860, 389] width 454 height 26
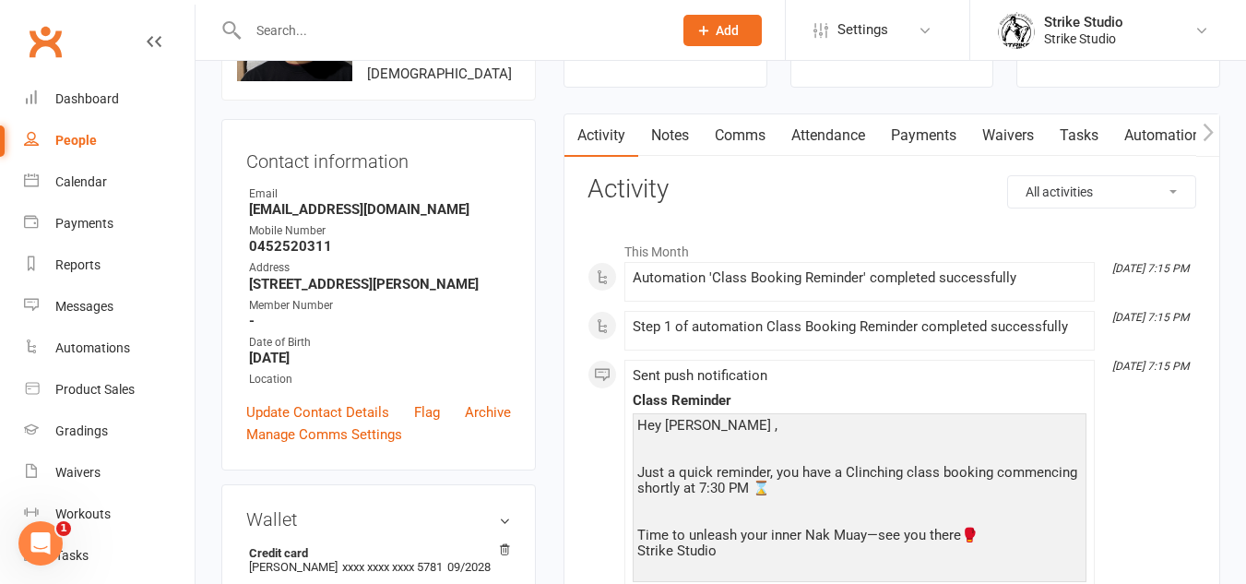
scroll to position [0, 0]
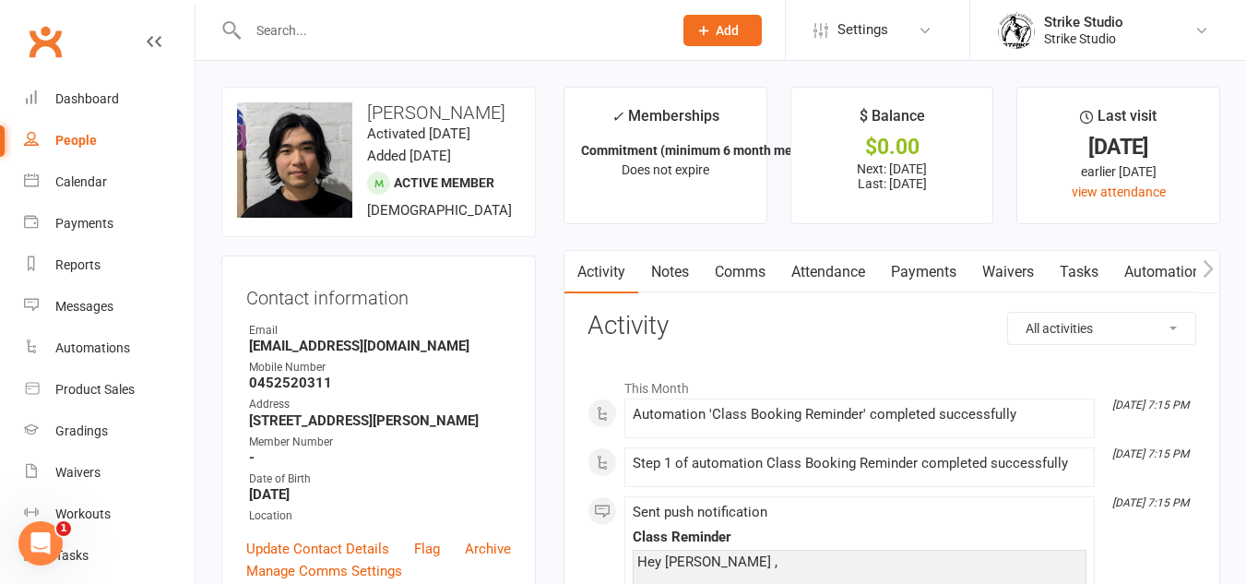
click at [678, 264] on link "Notes" at bounding box center [670, 272] width 64 height 42
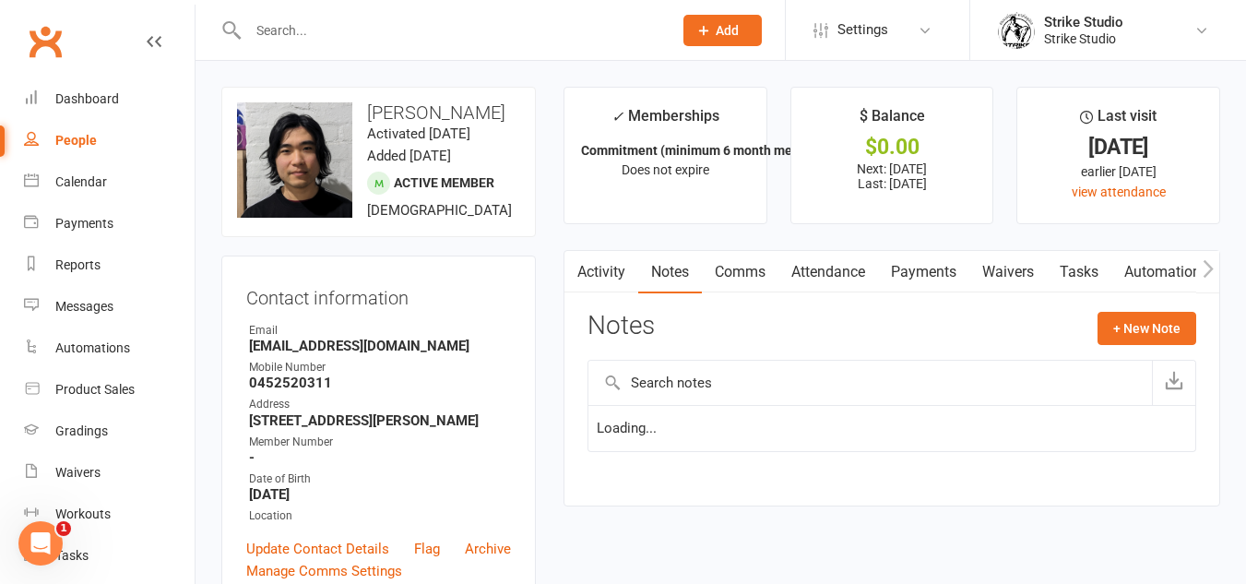
click at [752, 266] on link "Comms" at bounding box center [740, 272] width 77 height 42
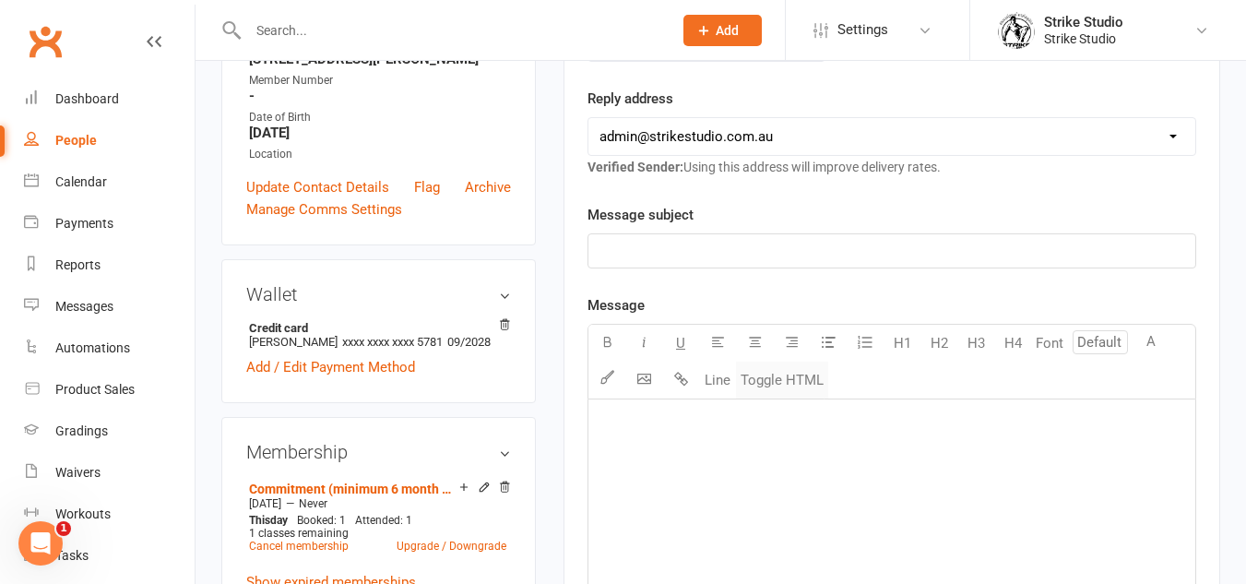
scroll to position [369, 0]
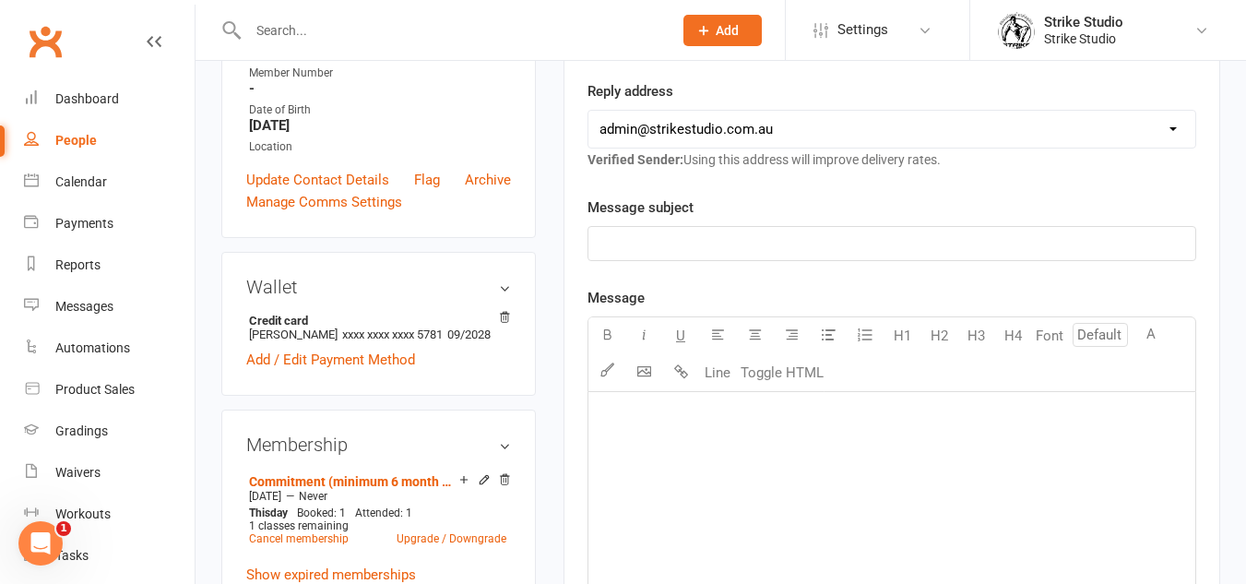
click at [777, 250] on p "﻿" at bounding box center [891, 243] width 585 height 22
click at [794, 481] on div "﻿" at bounding box center [891, 530] width 607 height 277
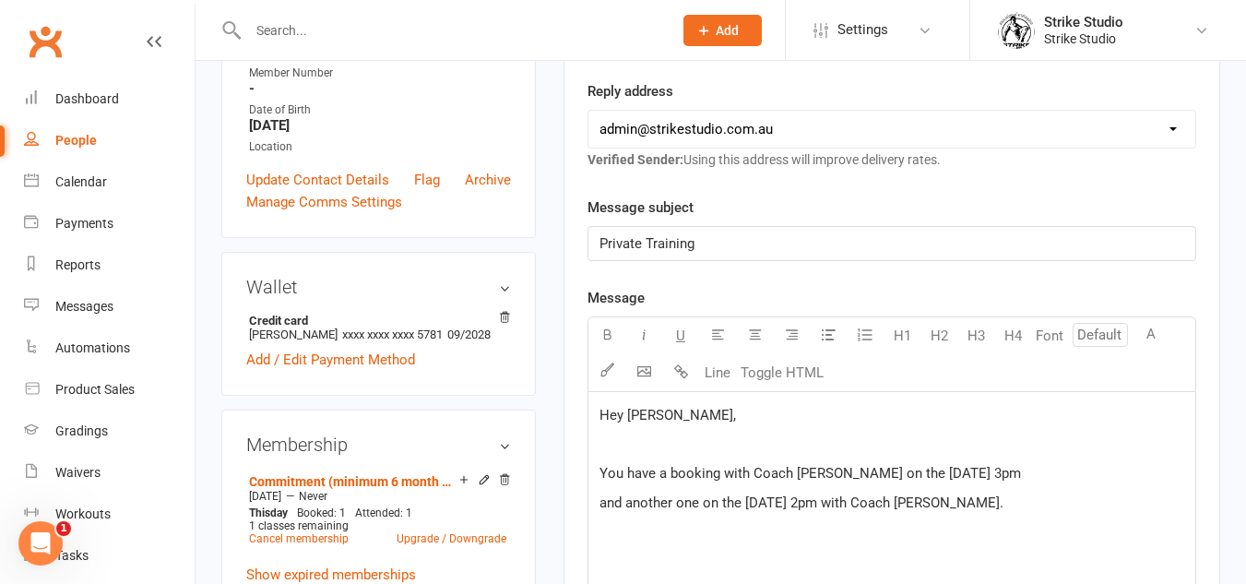
click at [886, 102] on div "Reply address hello@clubworx.com admin@strikestudio.com.au Verified Sender: Usi…" at bounding box center [891, 125] width 609 height 90
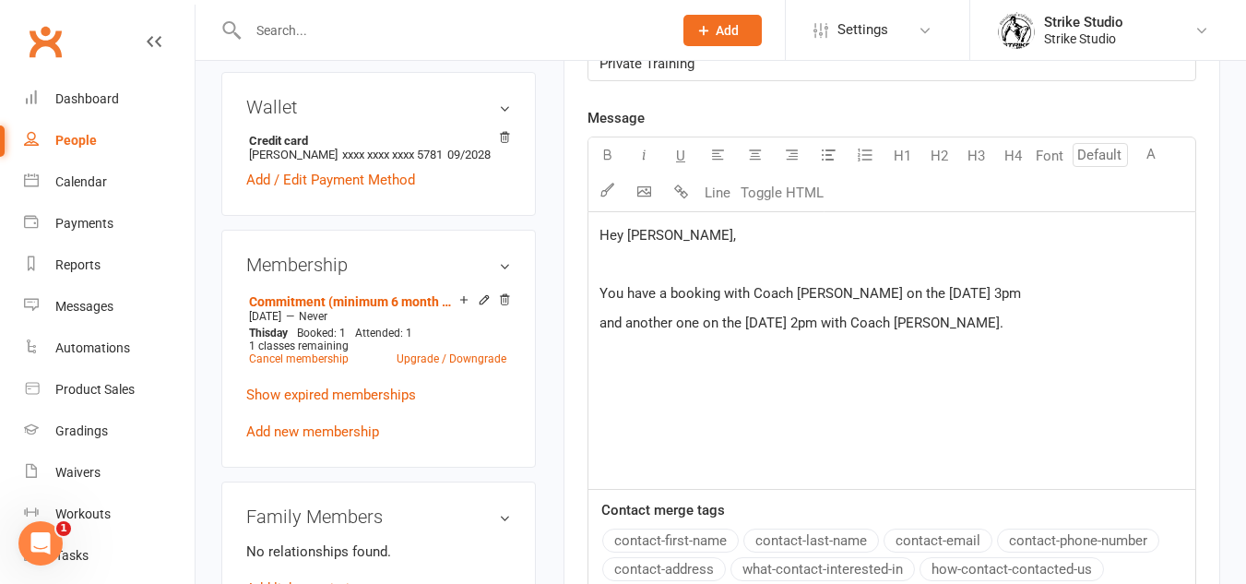
scroll to position [461, 0]
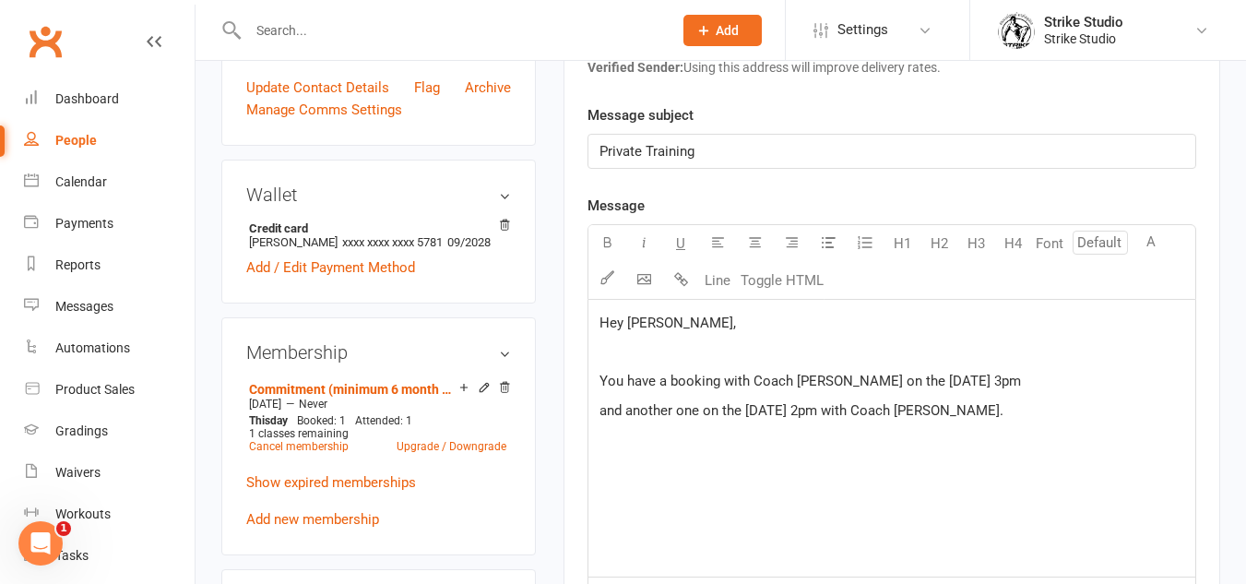
click at [837, 472] on p "﻿" at bounding box center [891, 468] width 585 height 22
click at [648, 276] on body "Prospect Member Non-attending contact Class / event Appointment Grading event T…" at bounding box center [623, 555] width 1246 height 2024
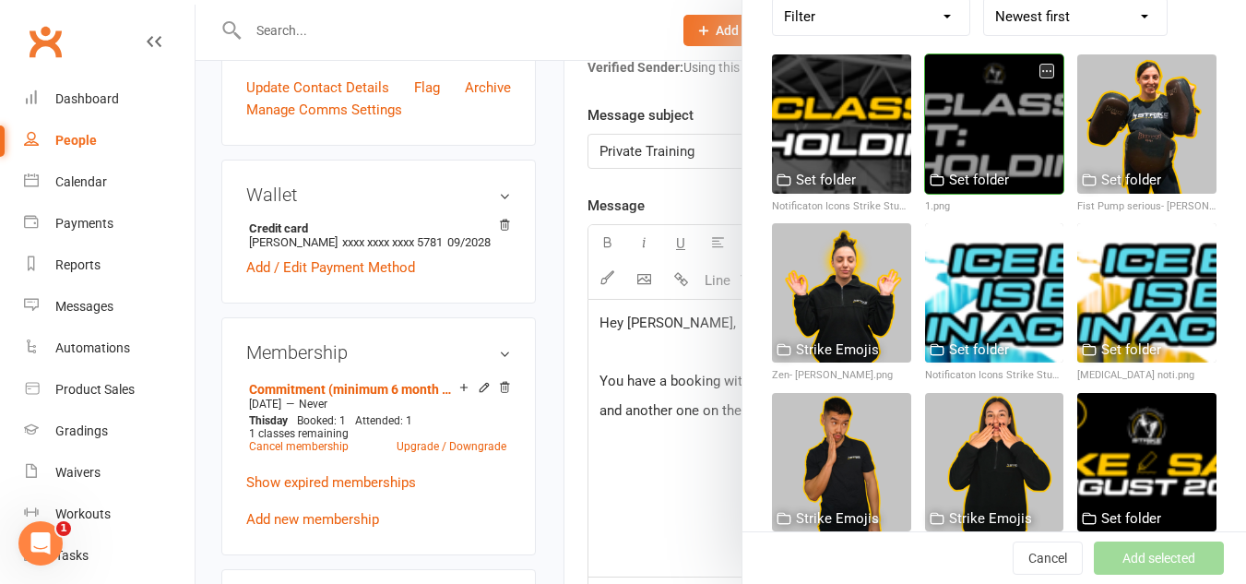
scroll to position [92, 0]
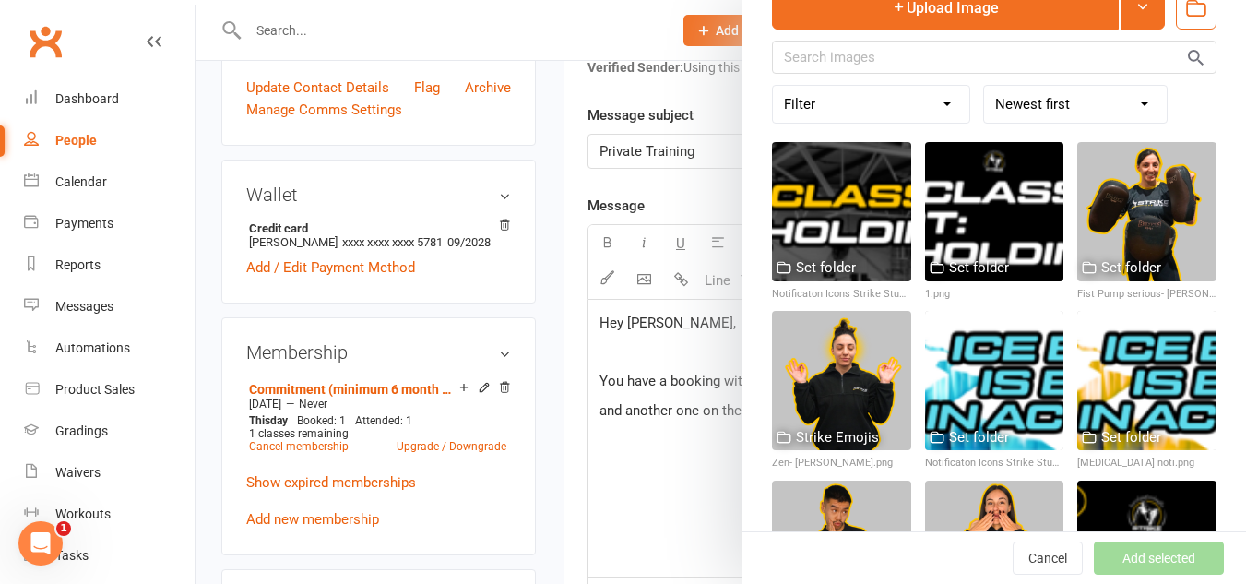
click at [1176, 25] on button "button" at bounding box center [1196, 7] width 41 height 43
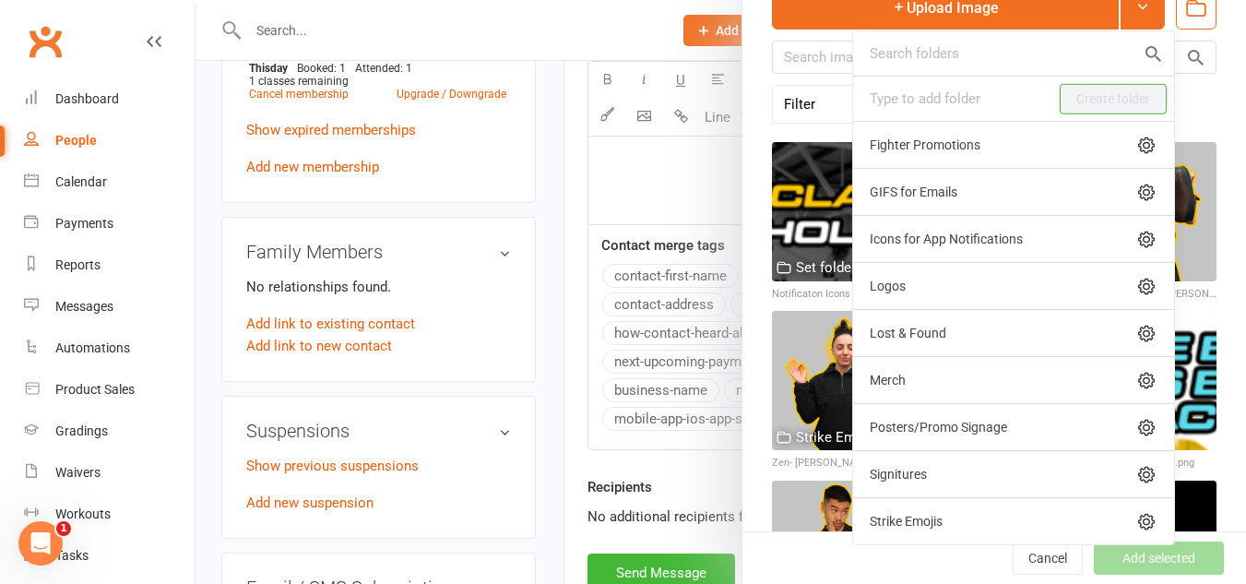
scroll to position [830, 0]
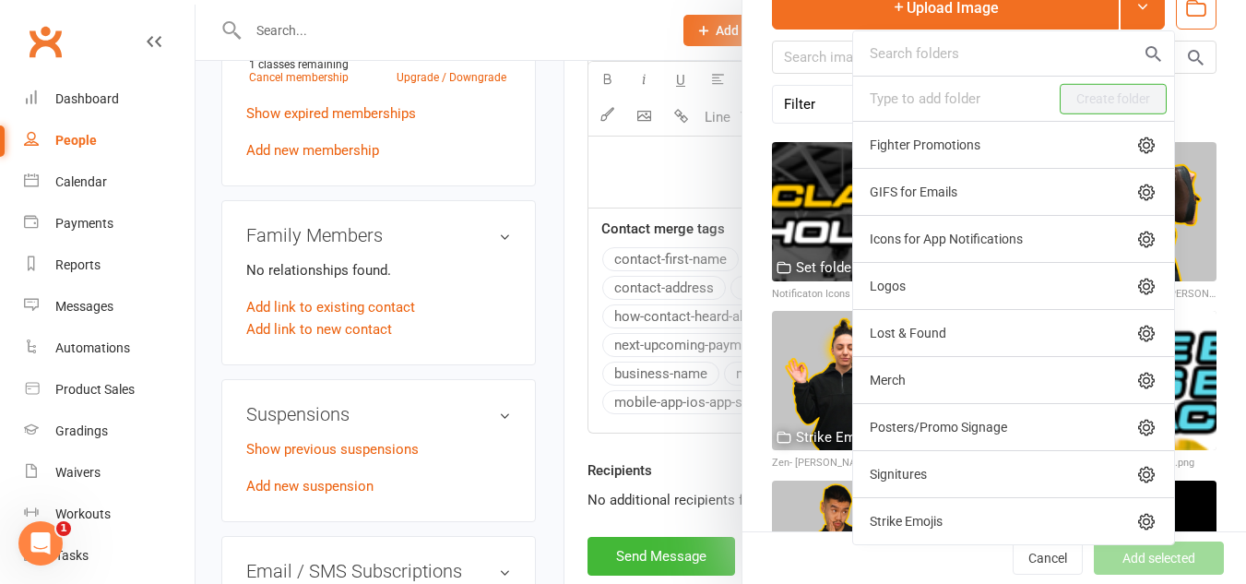
click at [896, 477] on div "Signitures" at bounding box center [1004, 474] width 268 height 15
select select "127"
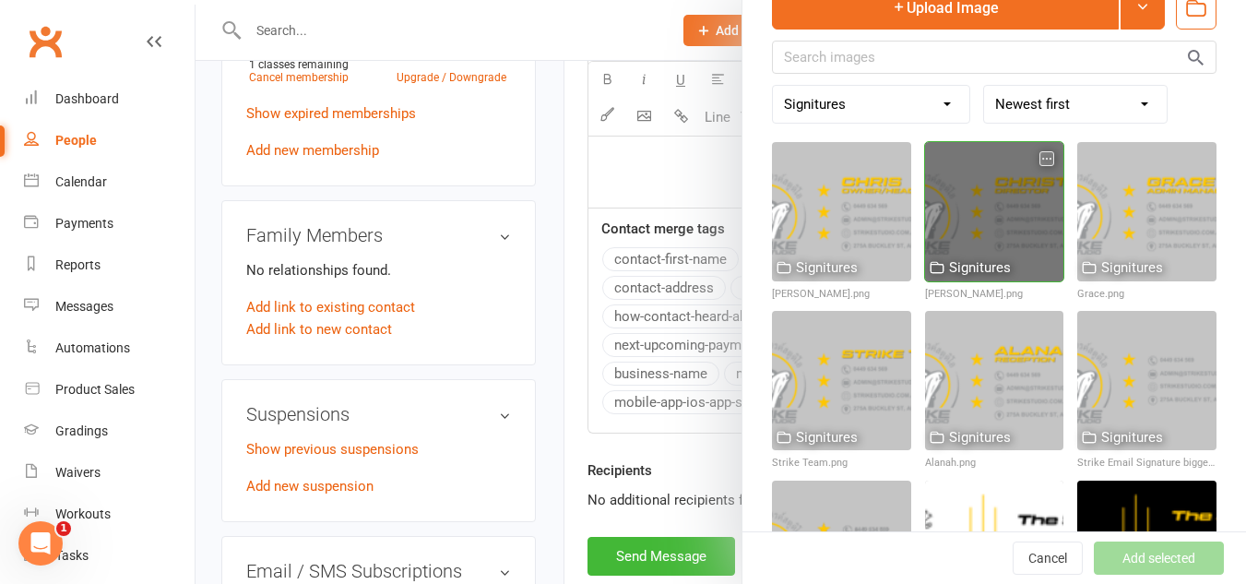
click at [992, 211] on div at bounding box center [994, 211] width 139 height 139
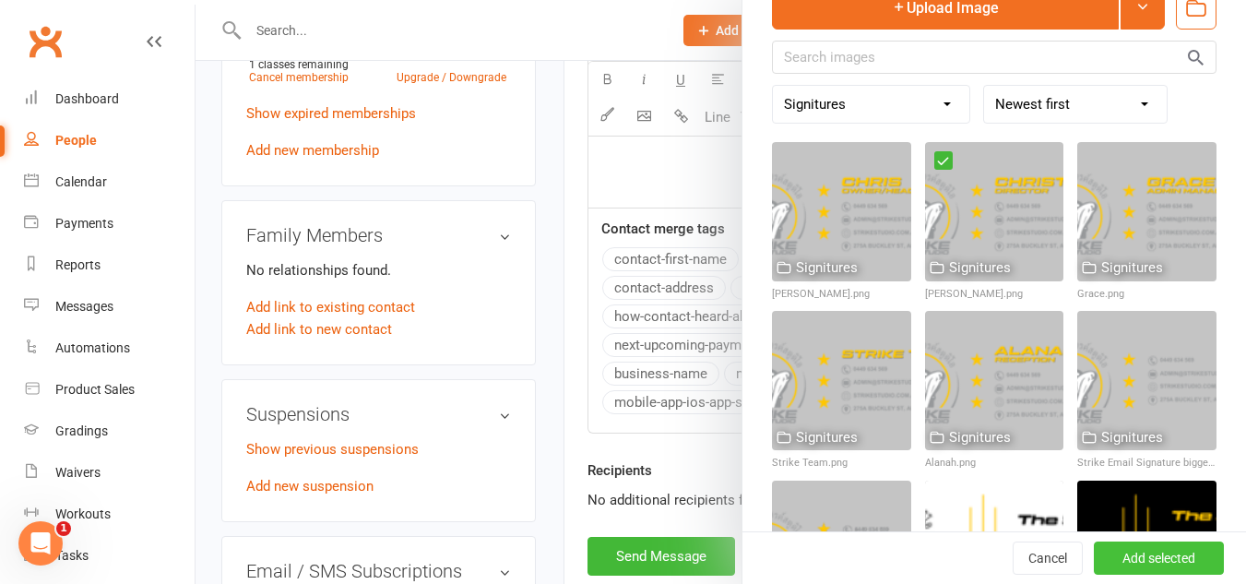
click at [1141, 552] on button "Add selected" at bounding box center [1159, 557] width 130 height 33
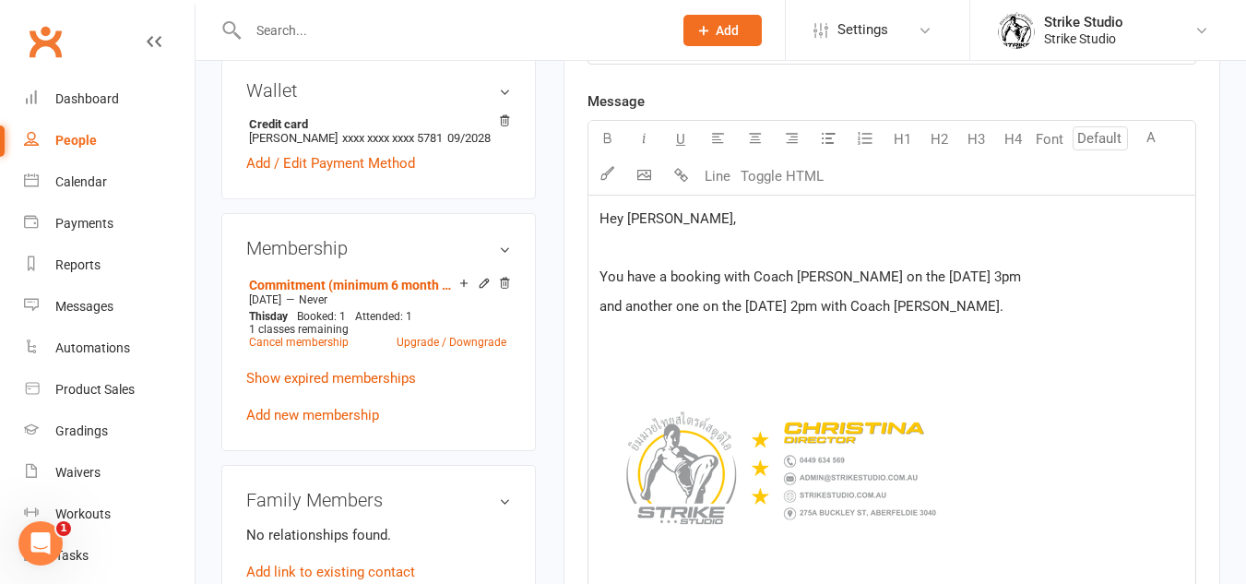
scroll to position [553, 0]
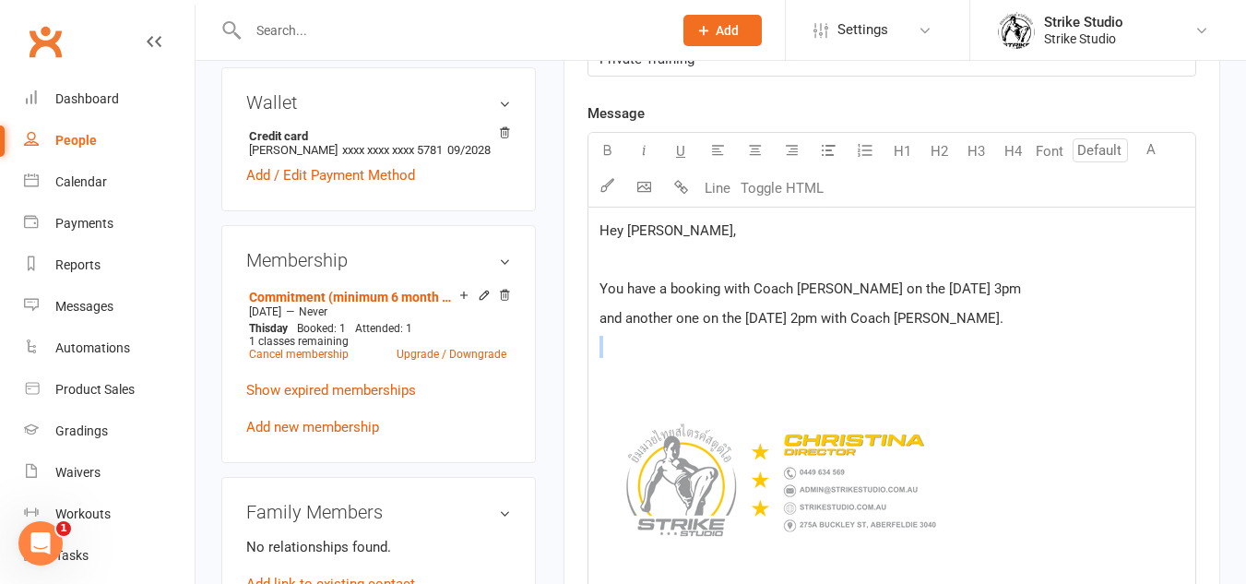
click at [780, 358] on div "Hey Stephen, ﻿ You have a booking with Coach Angela on the 19th August at 3pm a…" at bounding box center [891, 411] width 607 height 406
click at [778, 361] on div "Hey Stephen, ﻿ You have a booking with Coach Angela on the 19th August at 3pm a…" at bounding box center [891, 411] width 607 height 406
click at [667, 347] on p "﻿" at bounding box center [891, 347] width 585 height 22
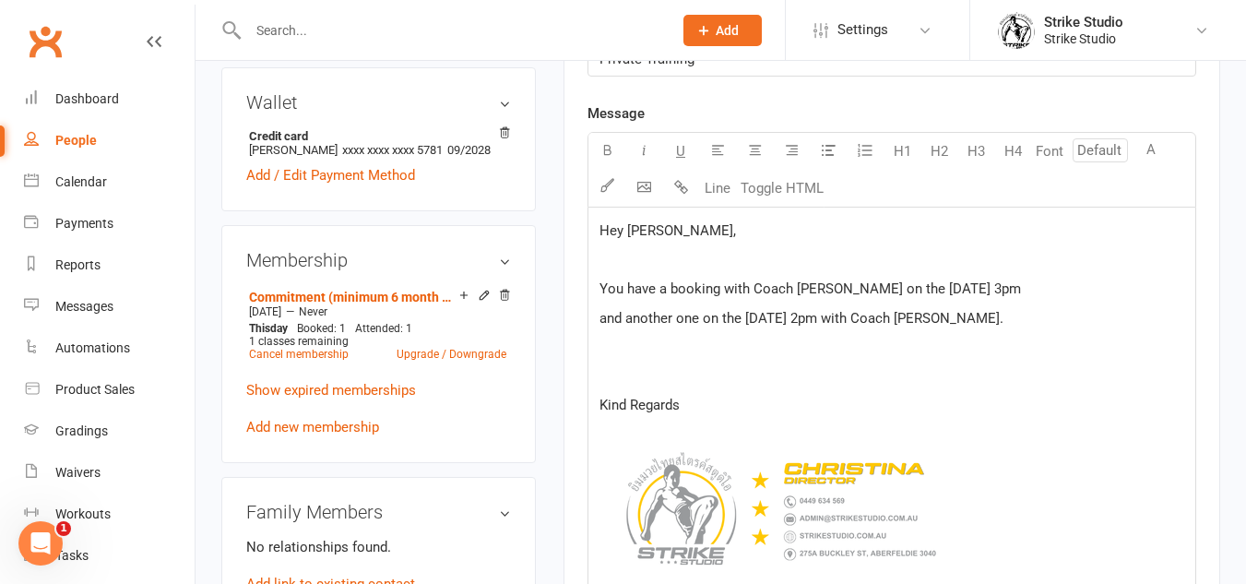
drag, startPoint x: 972, startPoint y: 307, endPoint x: 613, endPoint y: 263, distance: 361.5
click at [613, 263] on div "Hey Stephen, ﻿ You have a booking with Coach Angela on the 19th August at 3pm a…" at bounding box center [891, 425] width 607 height 434
click at [1048, 376] on p "﻿" at bounding box center [891, 376] width 585 height 22
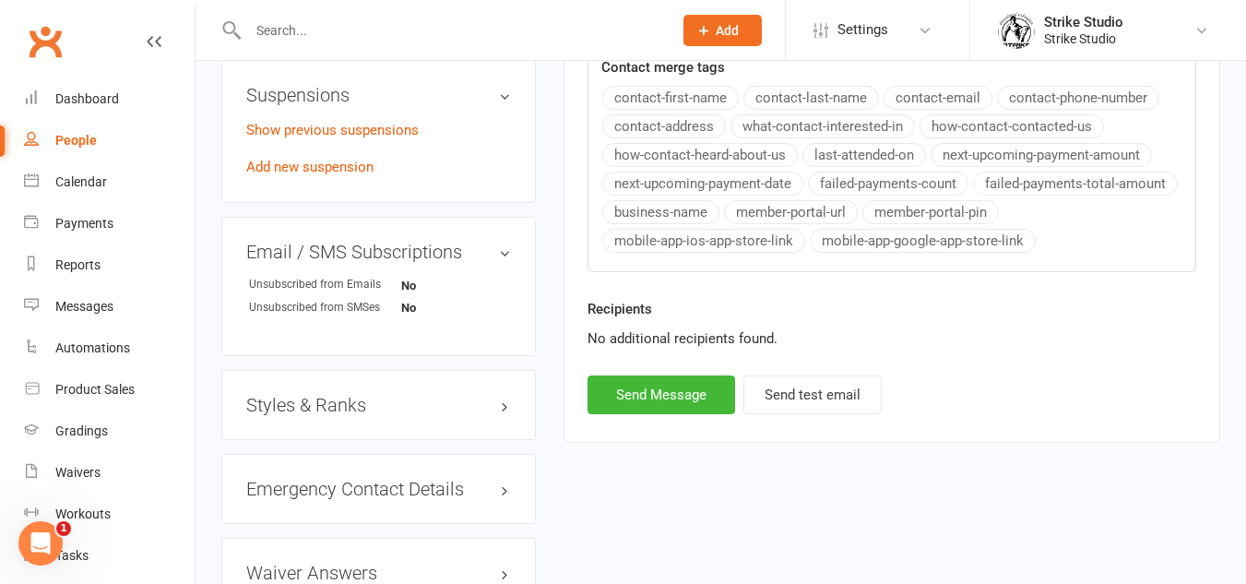
scroll to position [1199, 0]
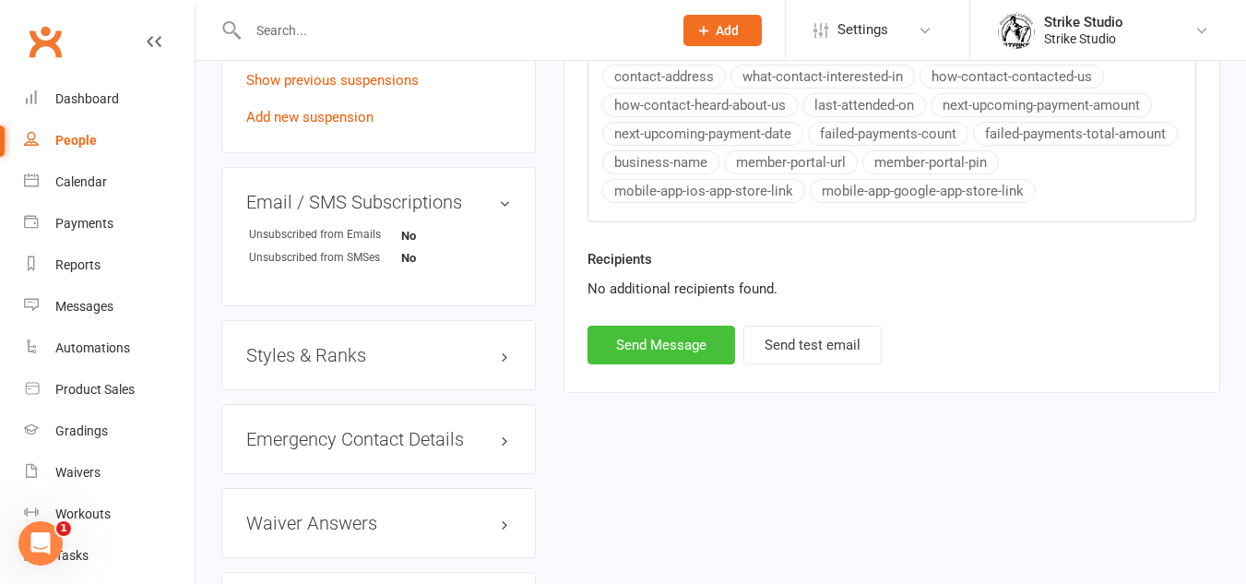
click at [682, 341] on button "Send Message" at bounding box center [661, 345] width 148 height 39
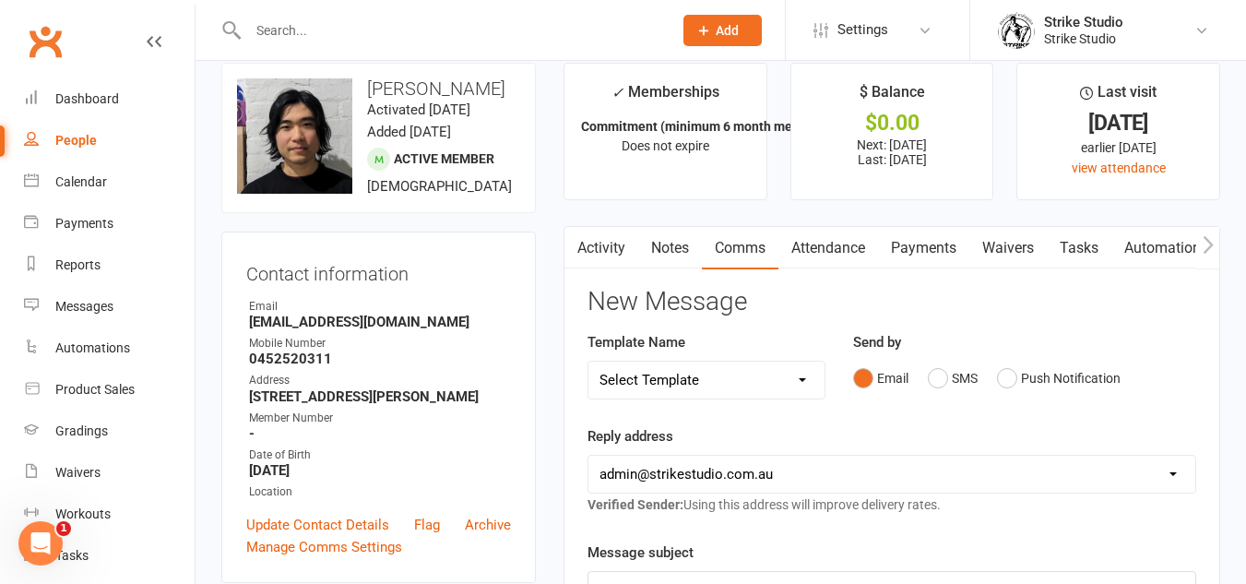
scroll to position [0, 0]
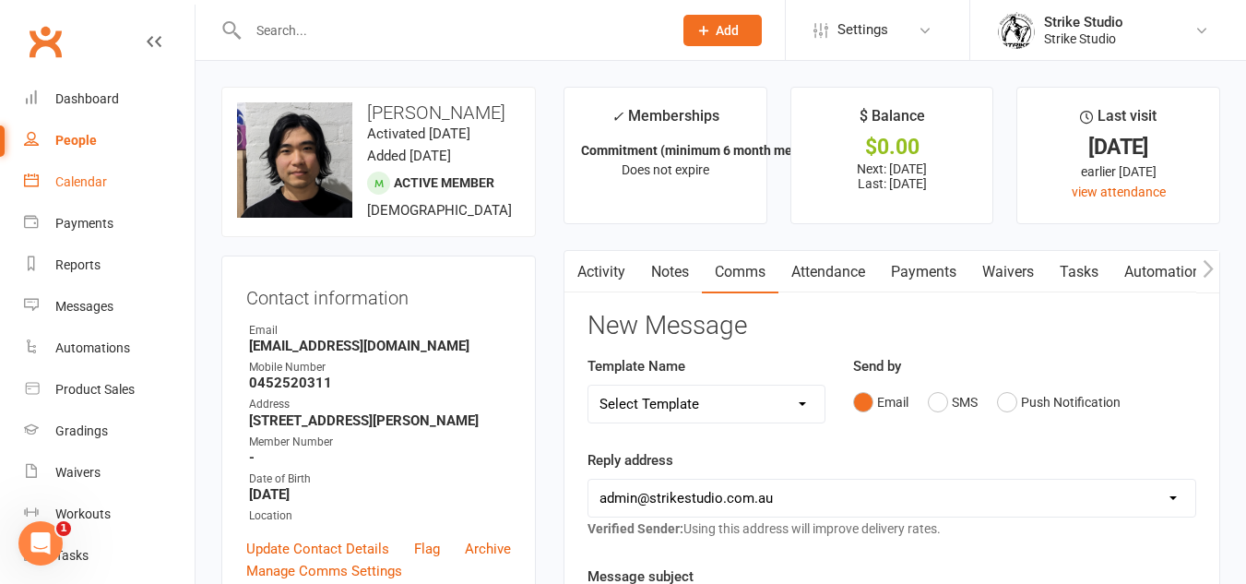
click at [101, 188] on div "Calendar" at bounding box center [81, 181] width 52 height 15
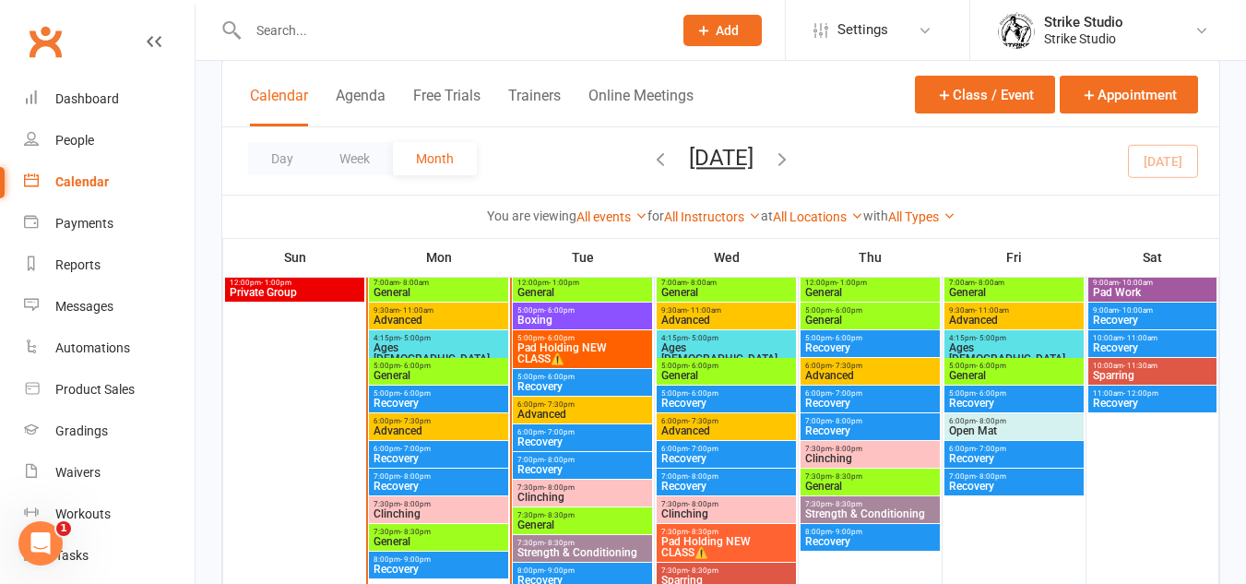
scroll to position [922, 0]
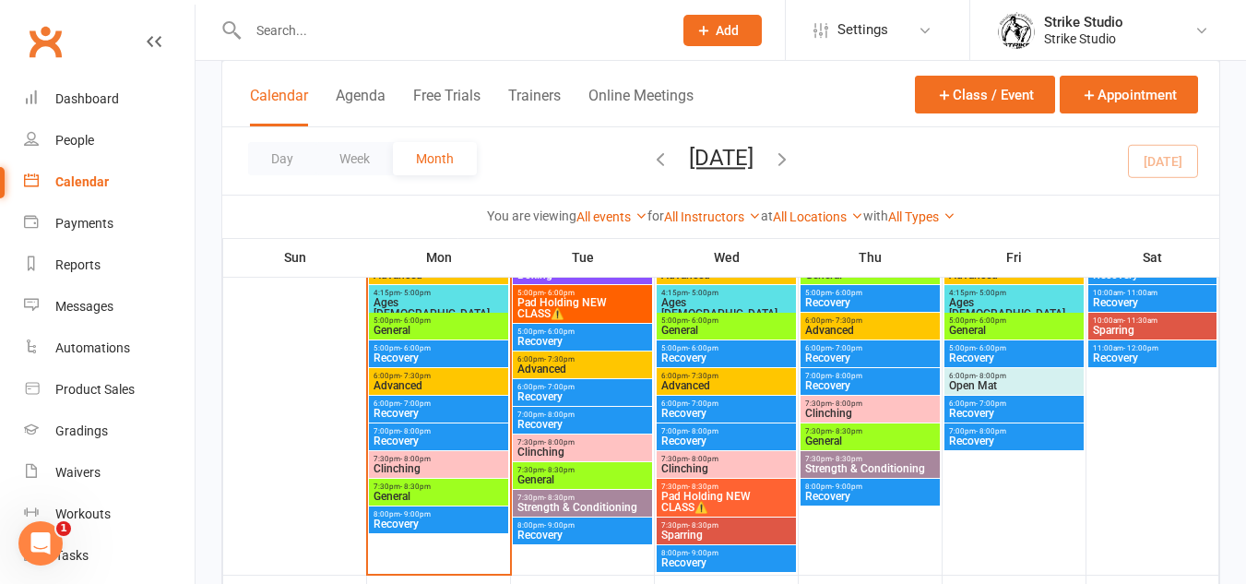
click at [590, 307] on span "Pad Holding NEW CLASS⚠️" at bounding box center [582, 308] width 132 height 22
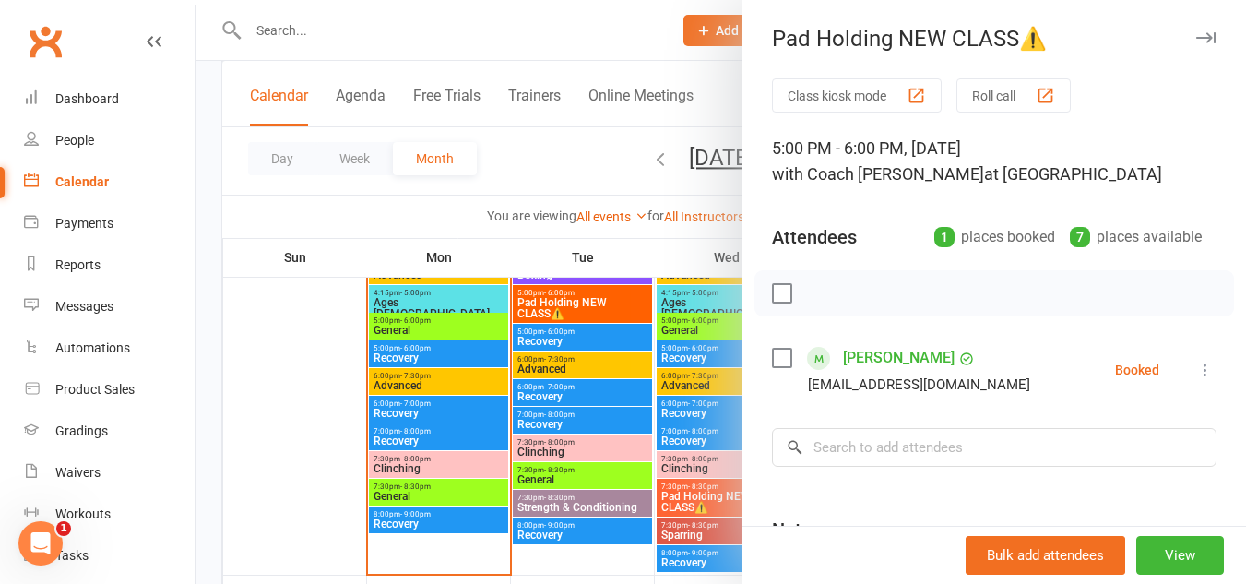
click at [903, 359] on link "Anthony Stafrace" at bounding box center [899, 358] width 112 height 30
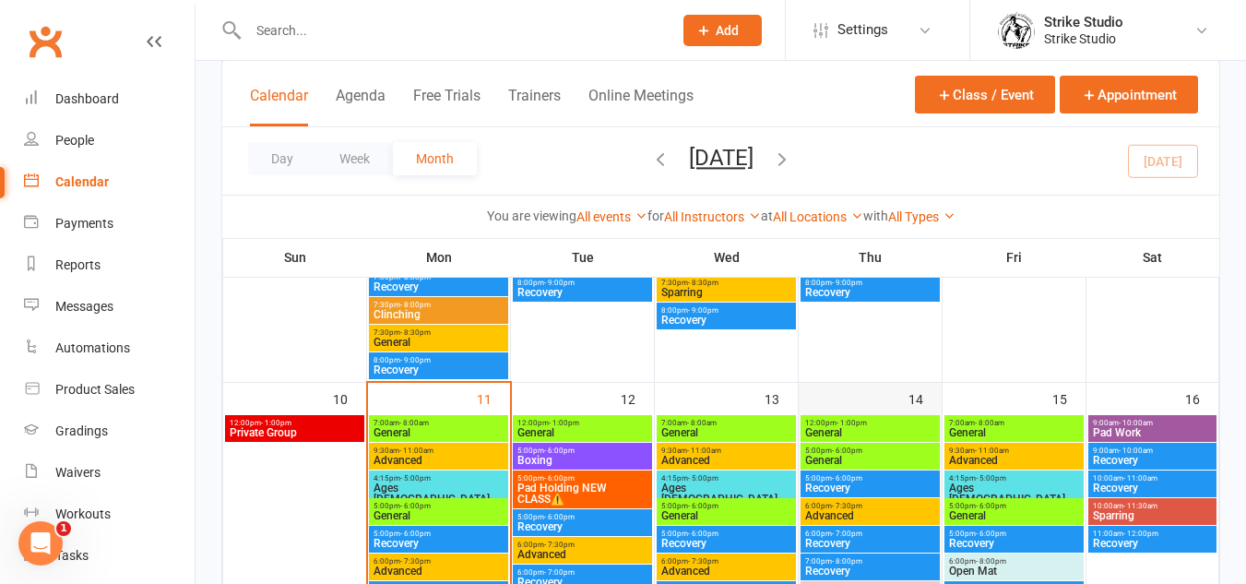
scroll to position [738, 0]
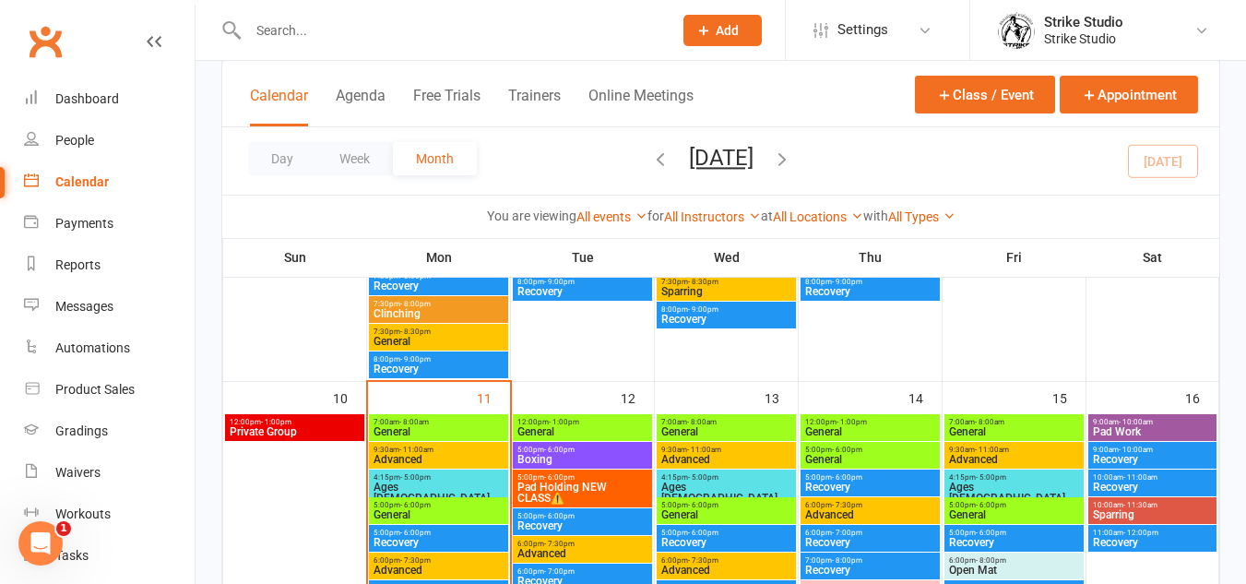
click at [601, 419] on span "12:00pm - 1:00pm" at bounding box center [582, 422] width 132 height 8
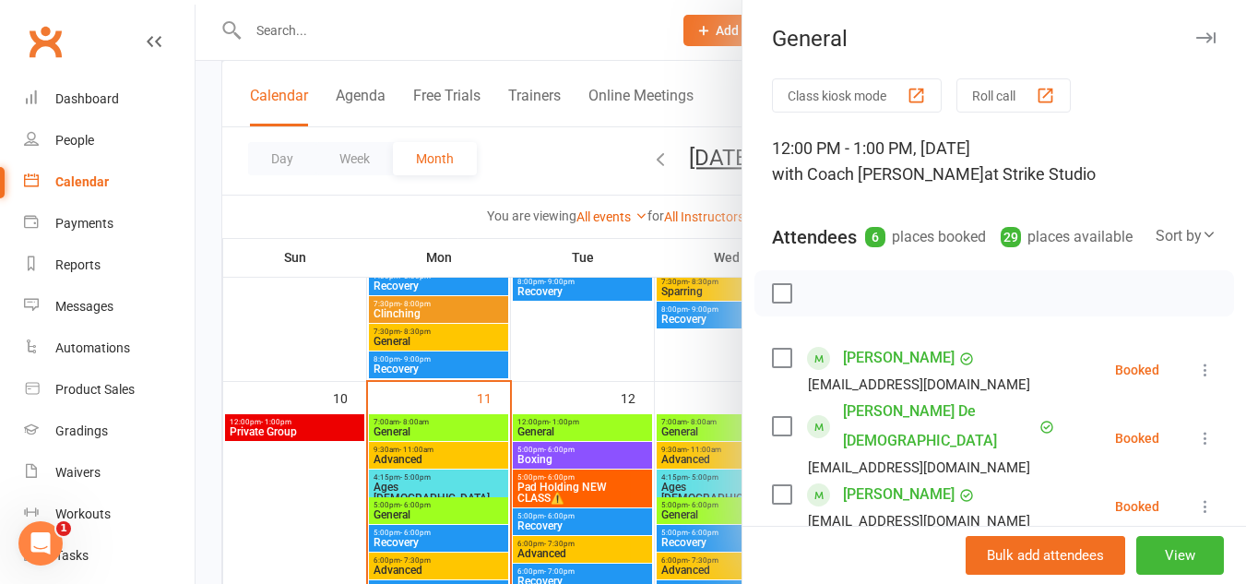
click at [573, 437] on div at bounding box center [721, 292] width 1050 height 584
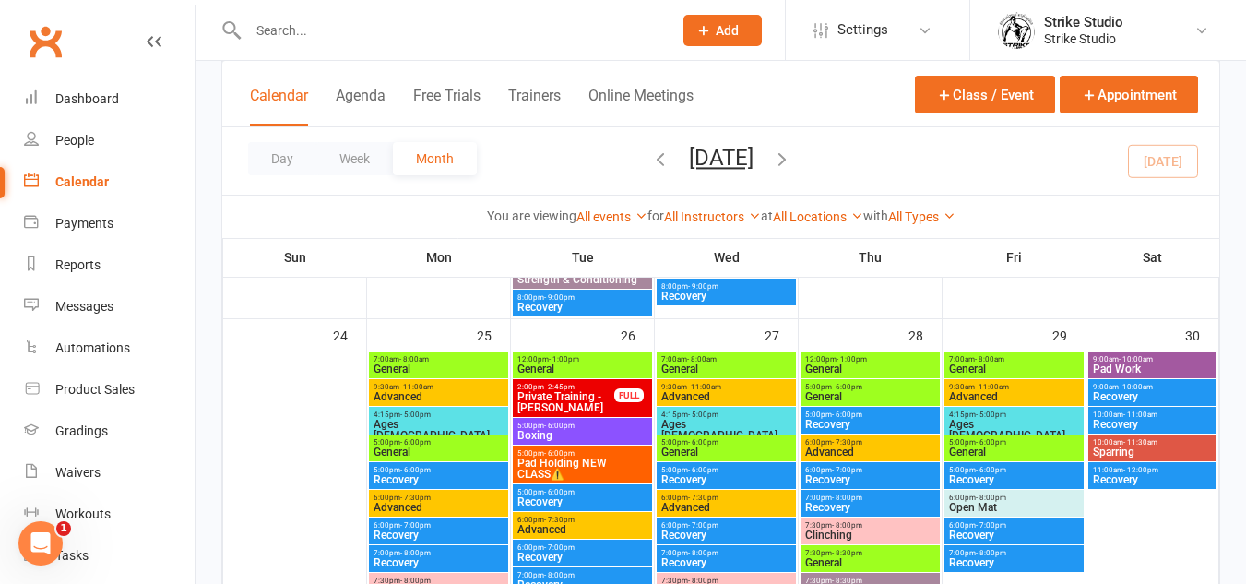
scroll to position [1568, 0]
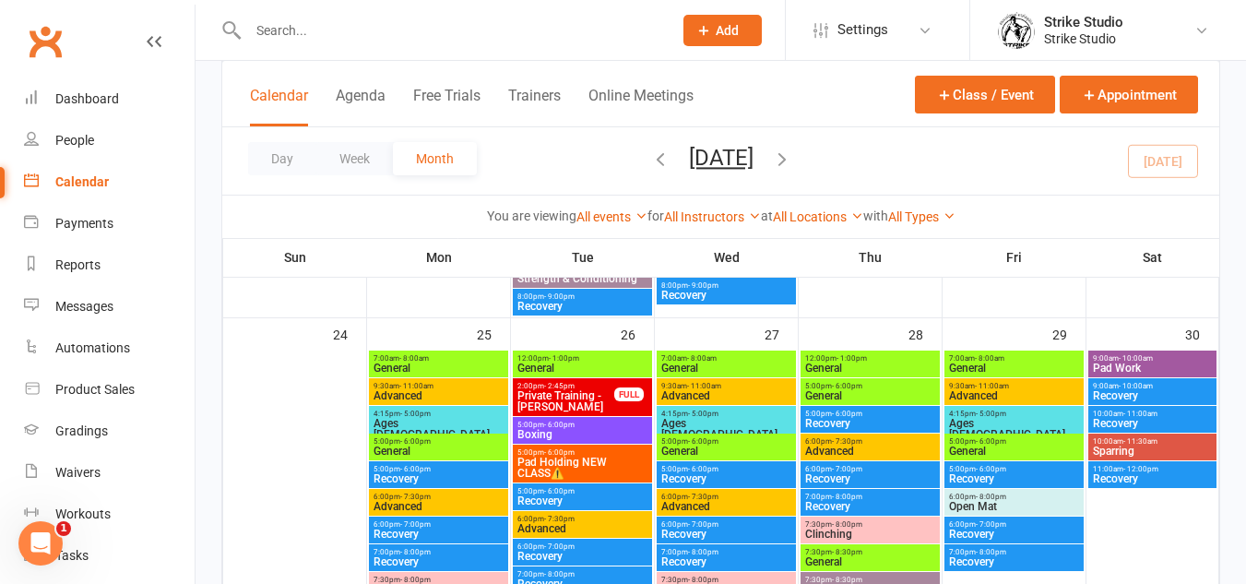
click at [775, 367] on span "General" at bounding box center [726, 367] width 132 height 11
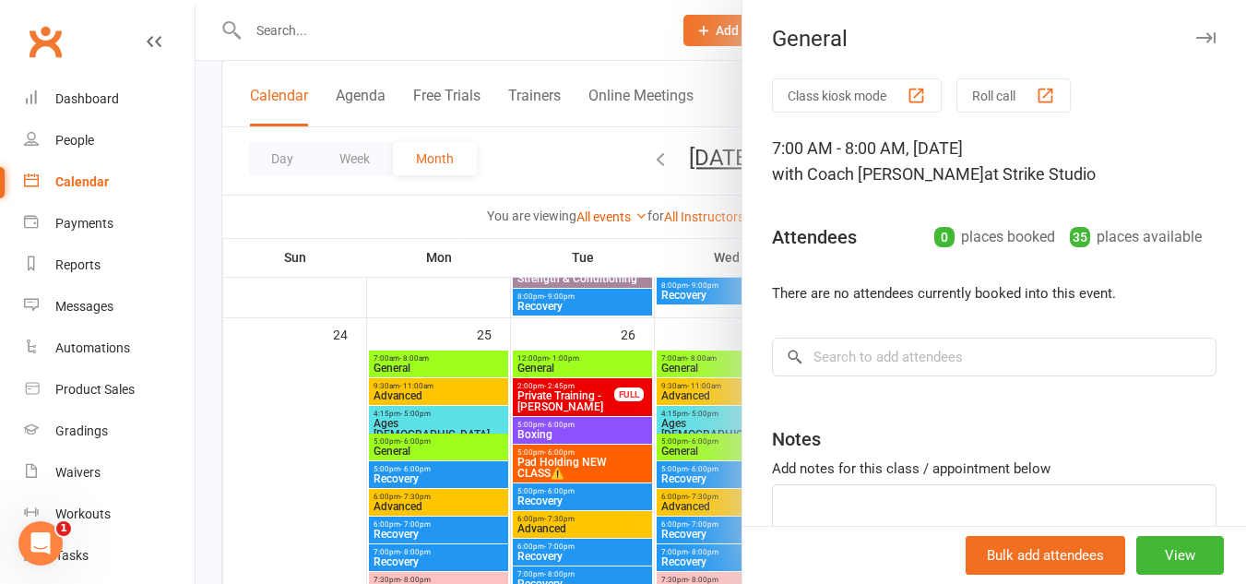
click at [682, 364] on div at bounding box center [721, 292] width 1050 height 584
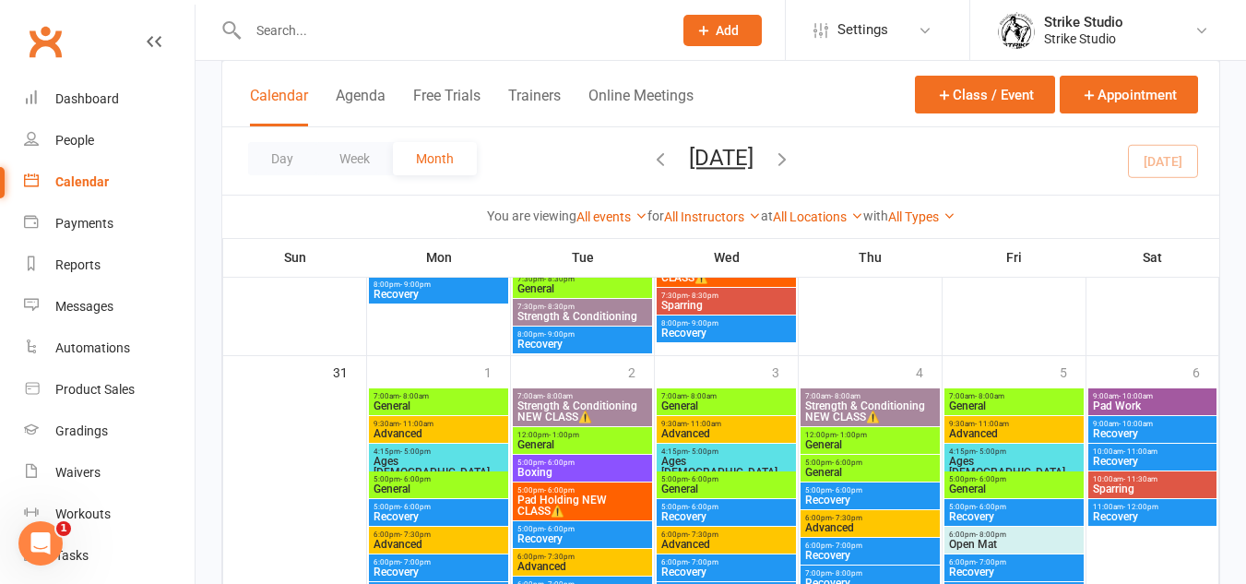
scroll to position [2029, 0]
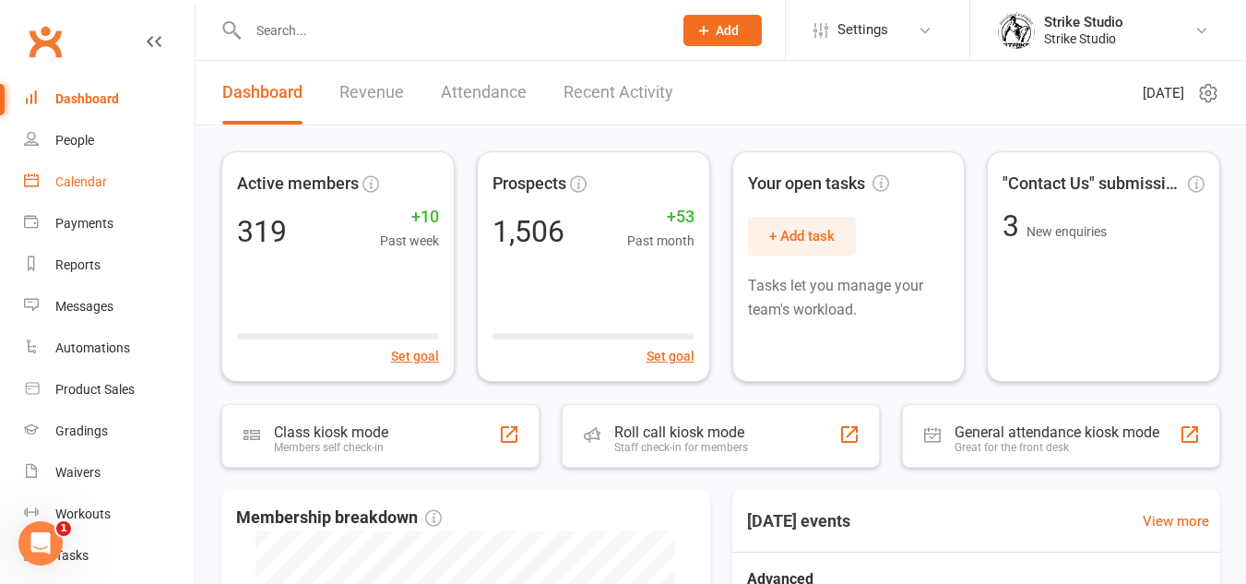
click at [100, 177] on div "Calendar" at bounding box center [81, 181] width 52 height 15
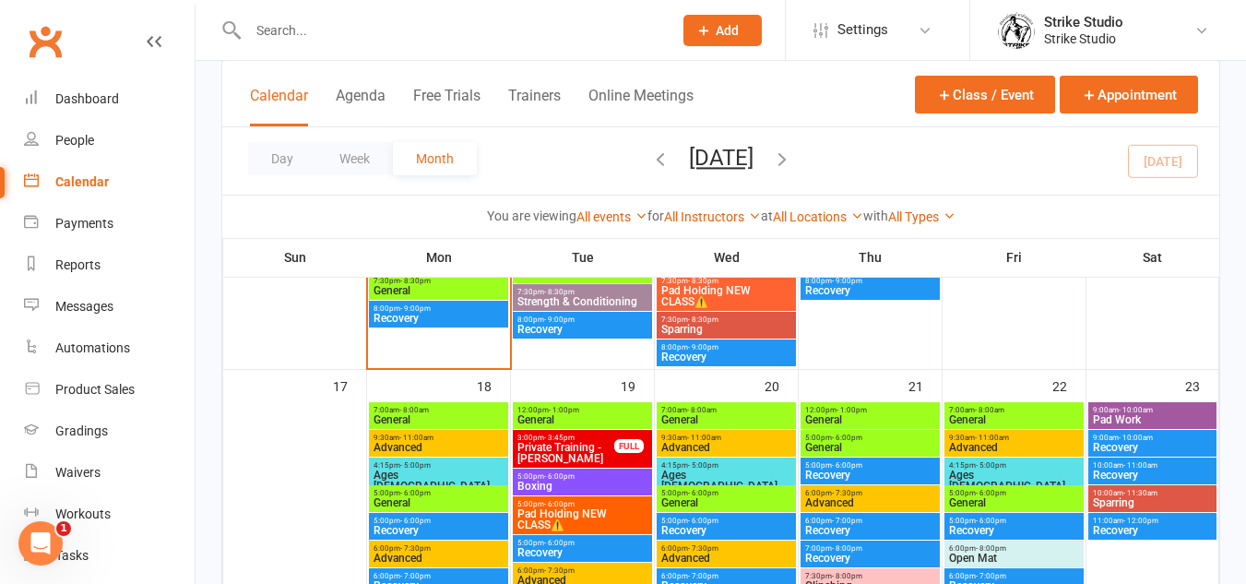
scroll to position [1199, 0]
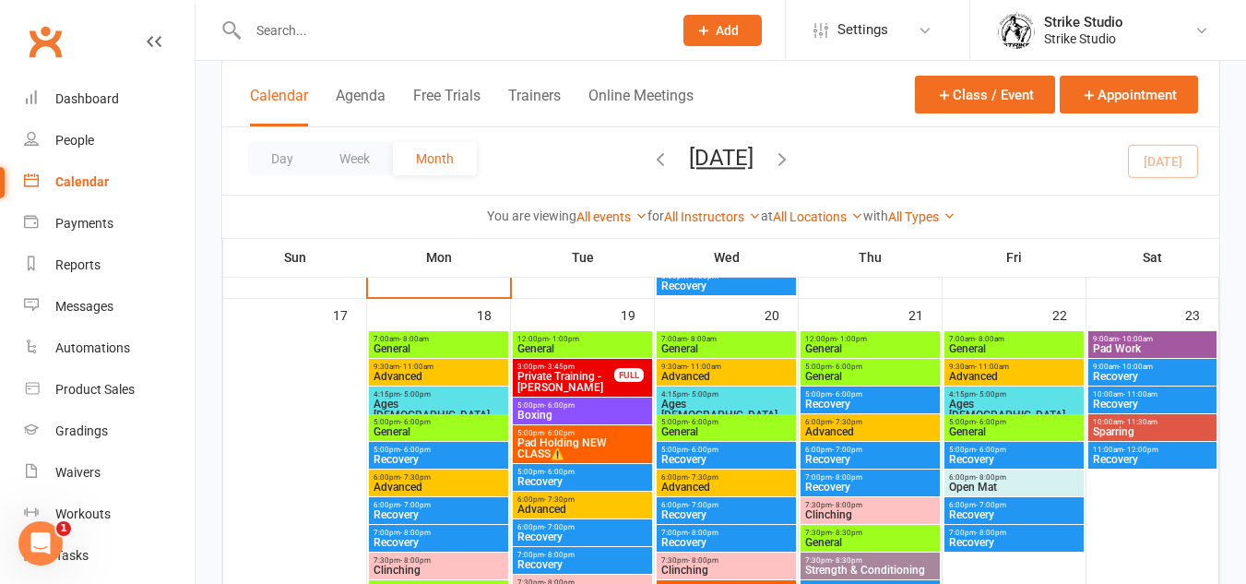
click at [590, 378] on span "Private Training - [PERSON_NAME]" at bounding box center [565, 382] width 99 height 22
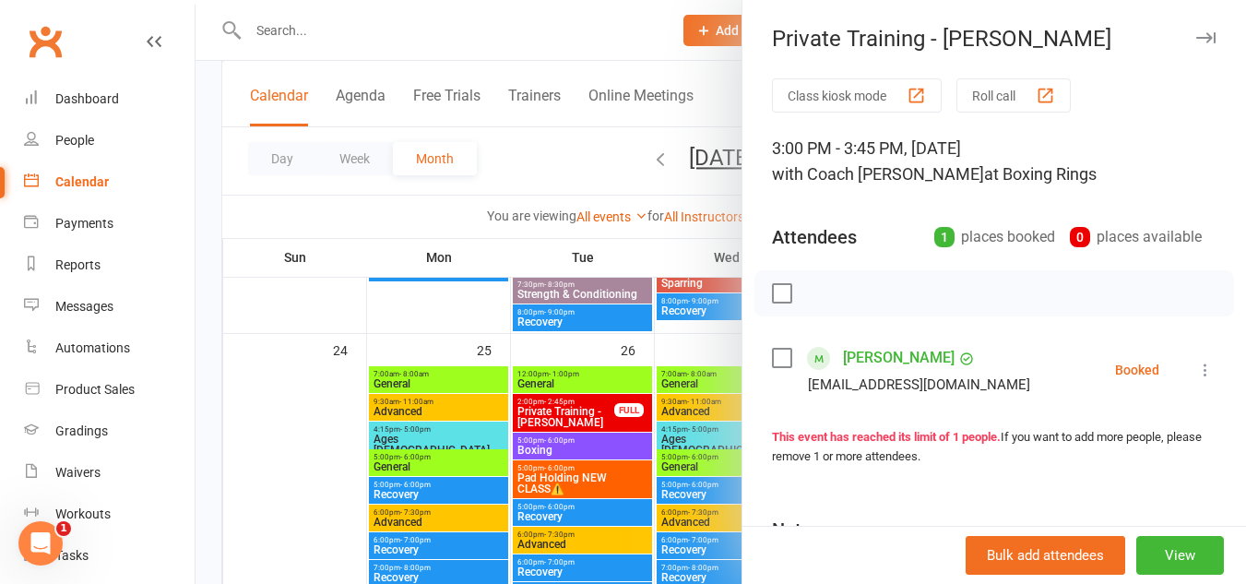
scroll to position [1568, 0]
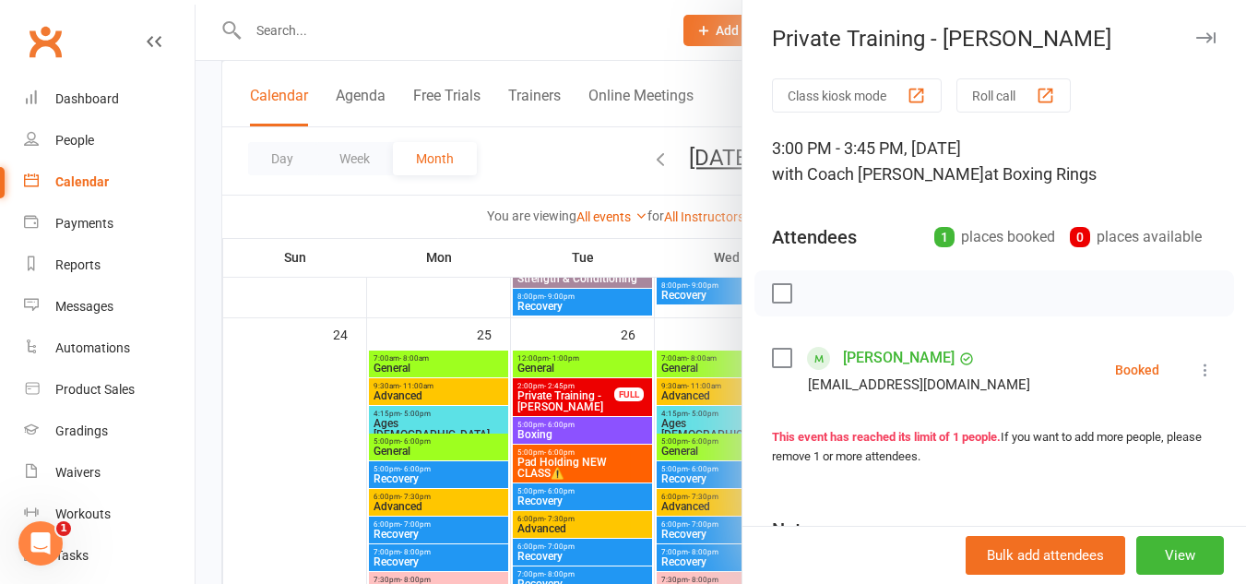
click at [557, 59] on div at bounding box center [721, 292] width 1050 height 584
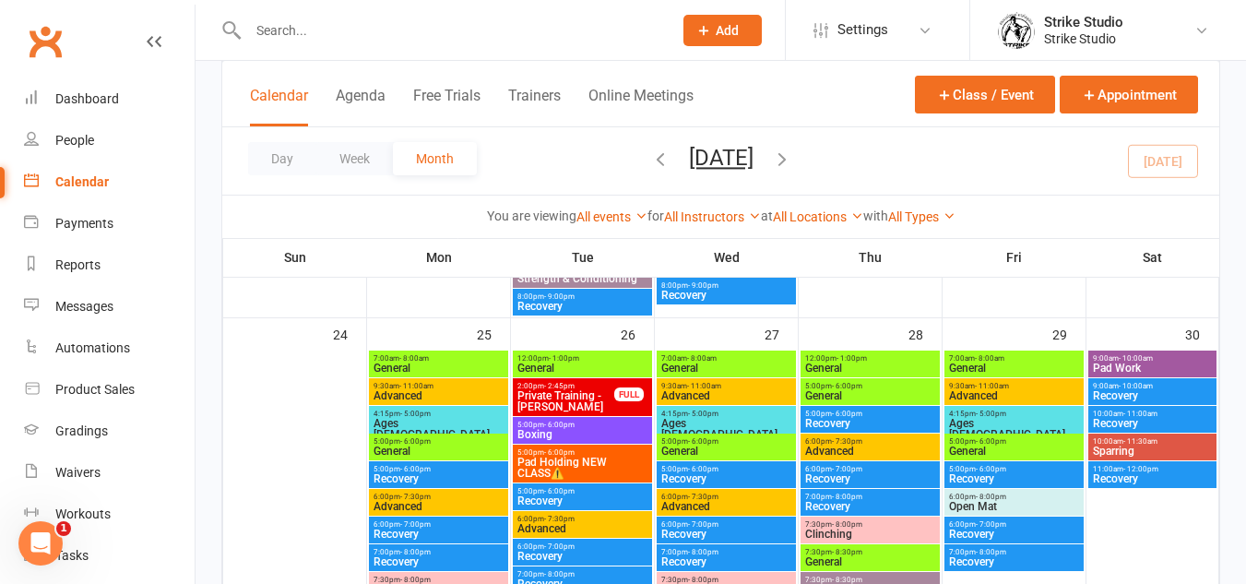
click at [567, 26] on input "text" at bounding box center [451, 31] width 417 height 26
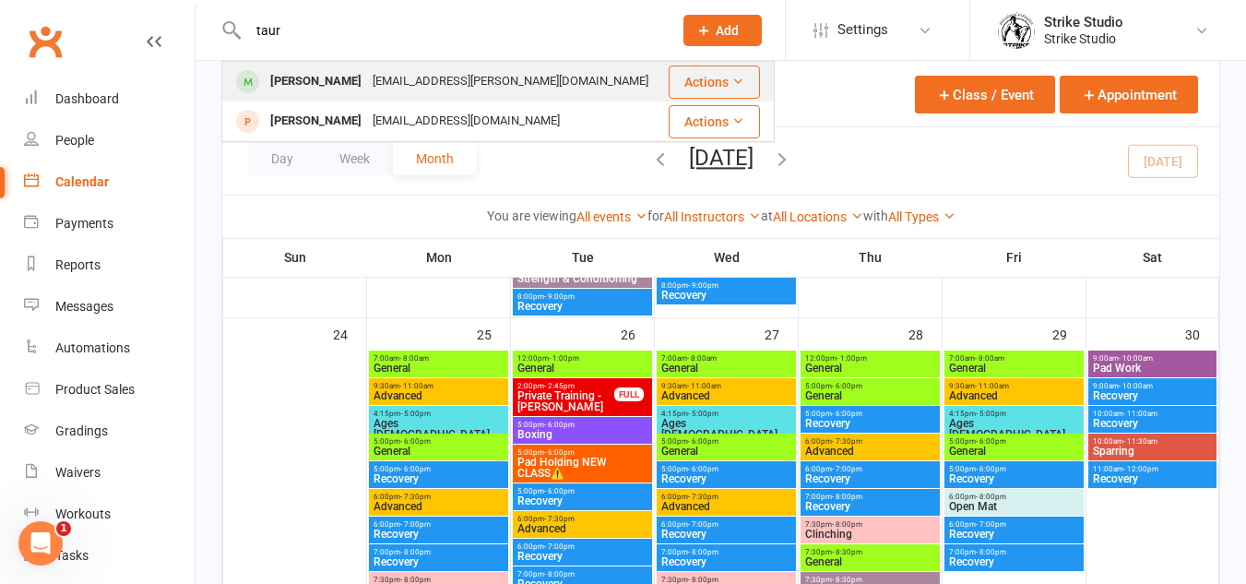
type input "taur"
click at [573, 88] on div "Taurah Arnold [EMAIL_ADDRESS][PERSON_NAME][DOMAIN_NAME]" at bounding box center [444, 82] width 443 height 38
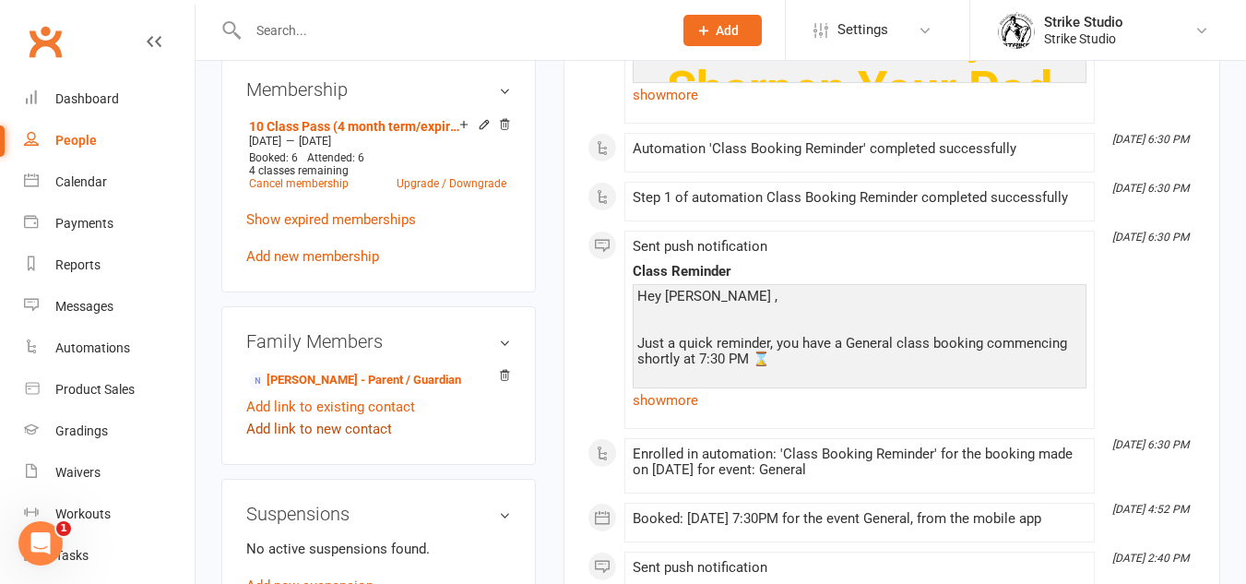
scroll to position [738, 0]
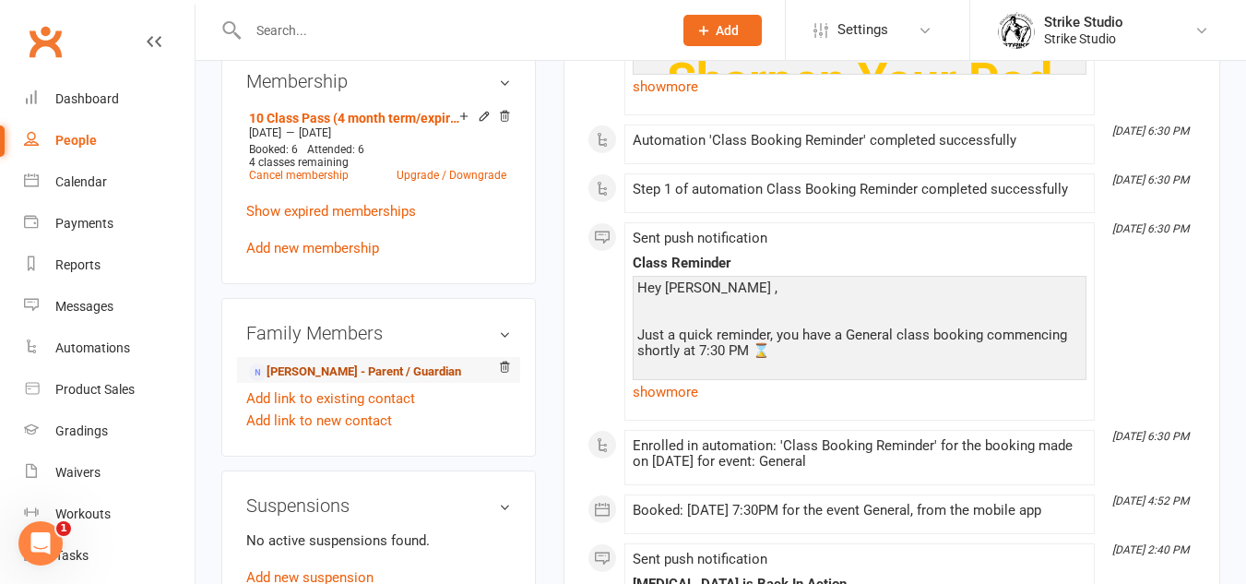
click at [336, 382] on link "[PERSON_NAME] - Parent / Guardian" at bounding box center [355, 371] width 212 height 19
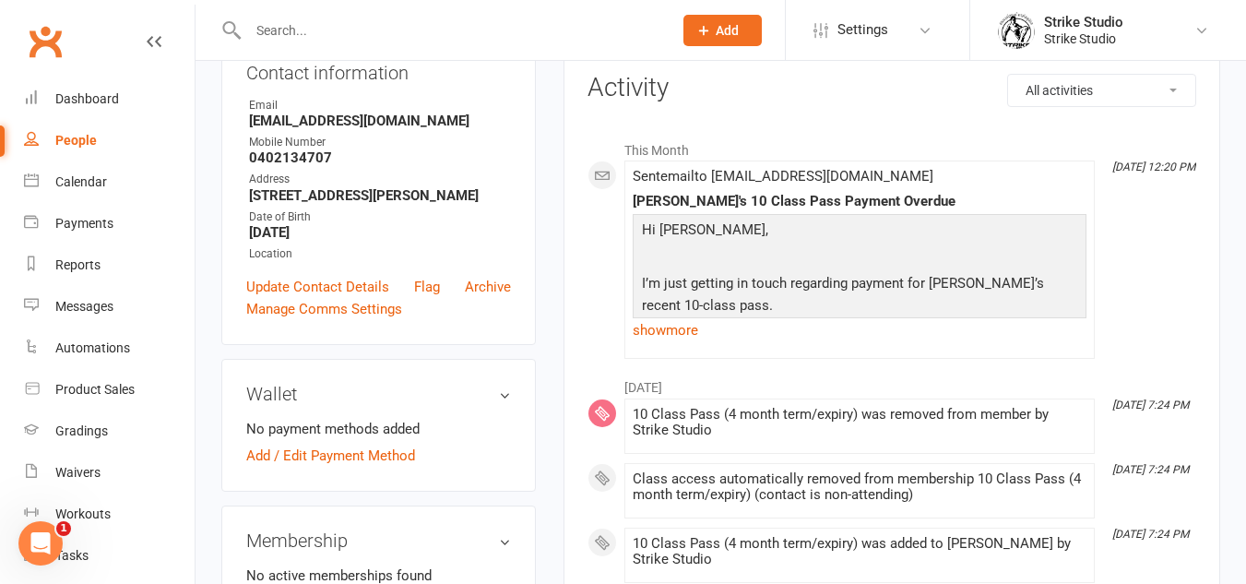
scroll to position [92, 0]
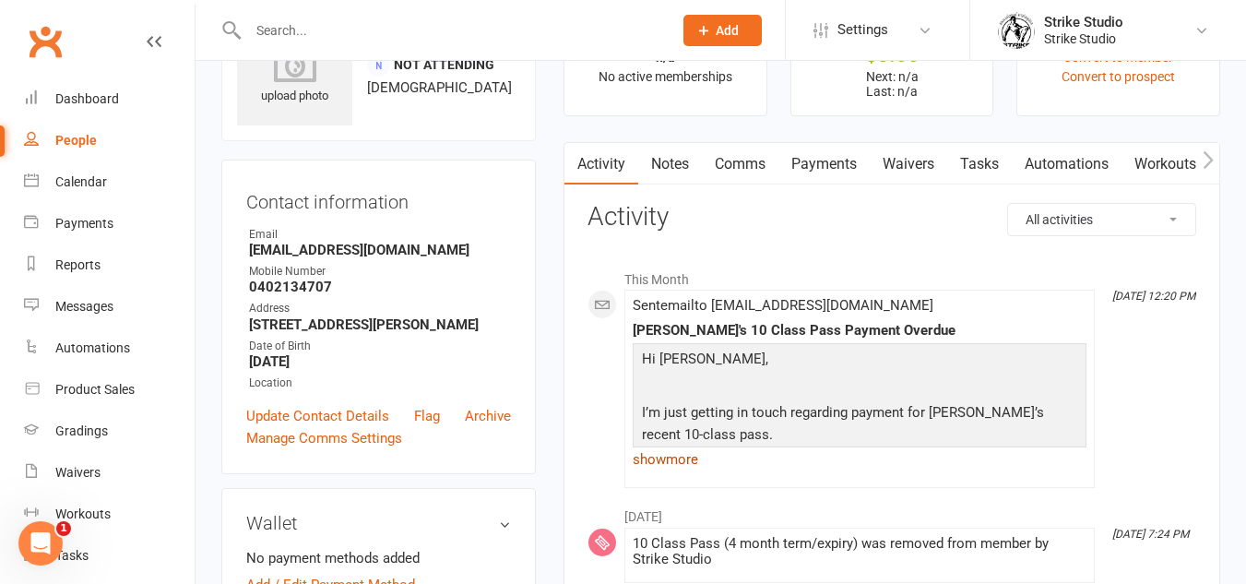
click at [668, 458] on link "show more" at bounding box center [860, 459] width 454 height 26
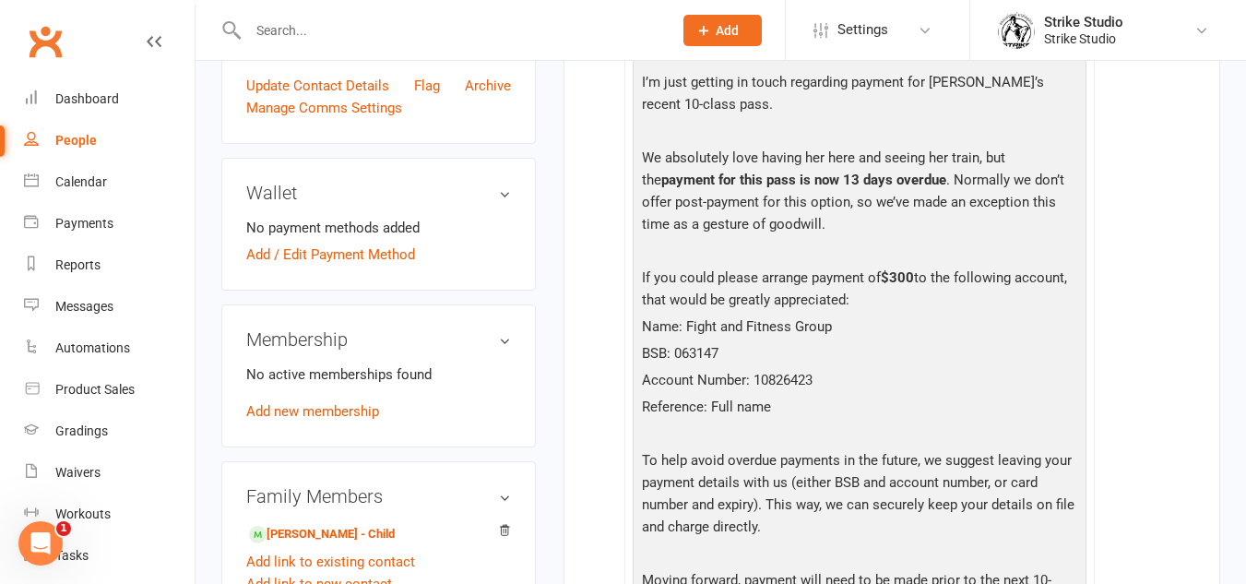
scroll to position [184, 0]
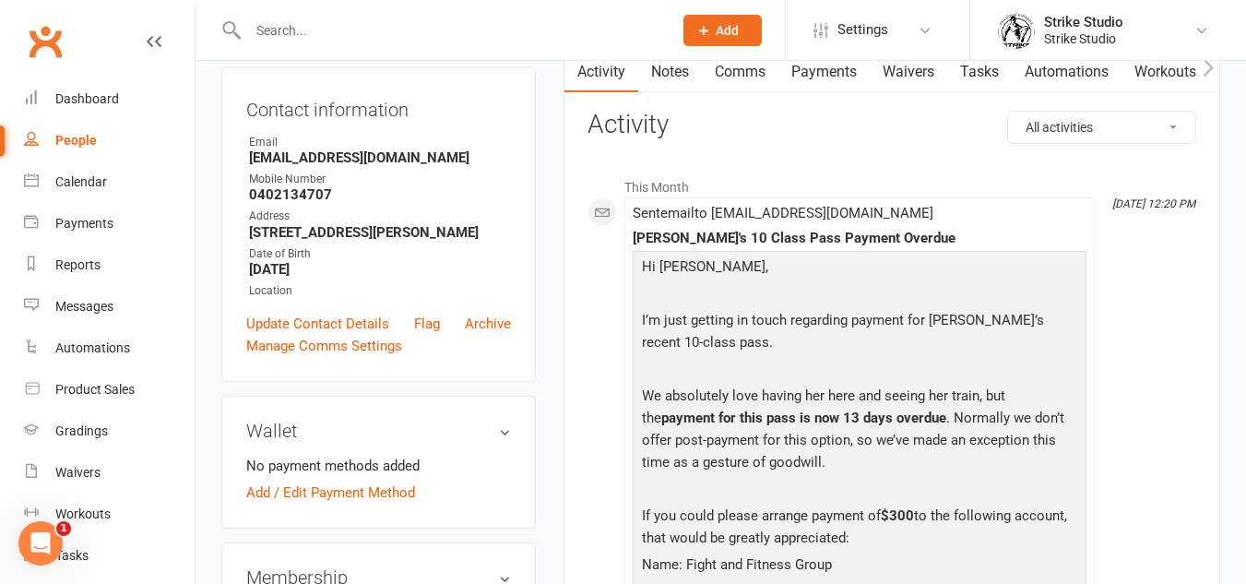
click at [872, 401] on p "We absolutely love having her here and seeing her train, but the payment for th…" at bounding box center [859, 431] width 445 height 93
